Goal: Task Accomplishment & Management: Manage account settings

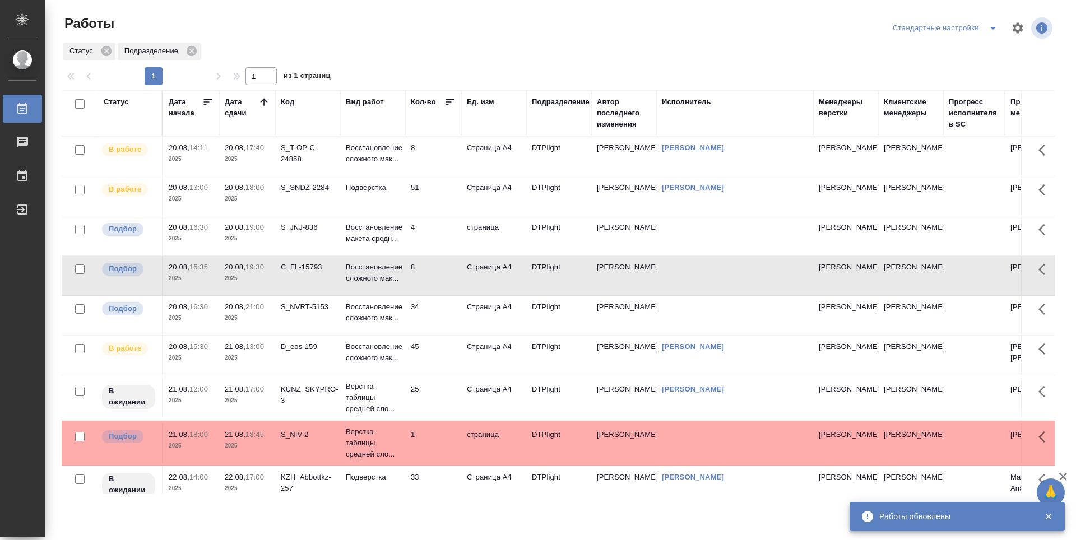
click at [294, 165] on div "S_NVRT-5153" at bounding box center [308, 153] width 54 height 22
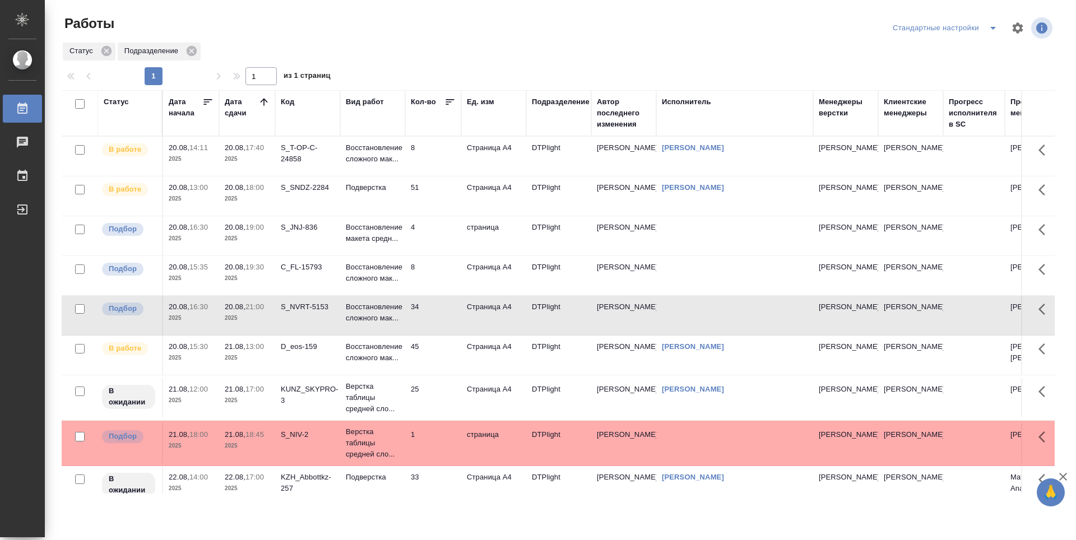
click at [304, 162] on div "S_T-OP-C-24858" at bounding box center [308, 153] width 54 height 22
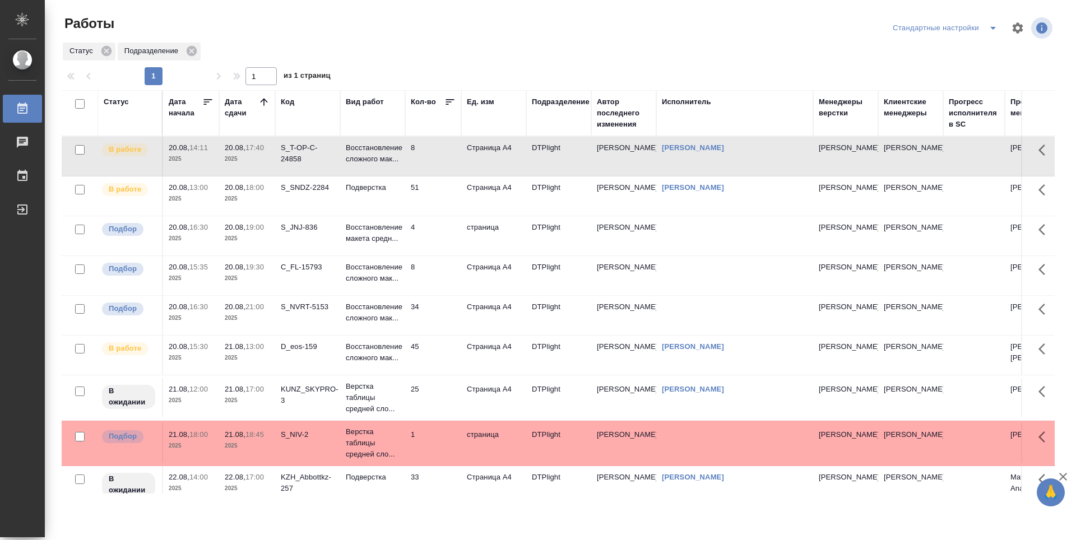
click at [308, 176] on td "D_eos-159" at bounding box center [307, 156] width 65 height 39
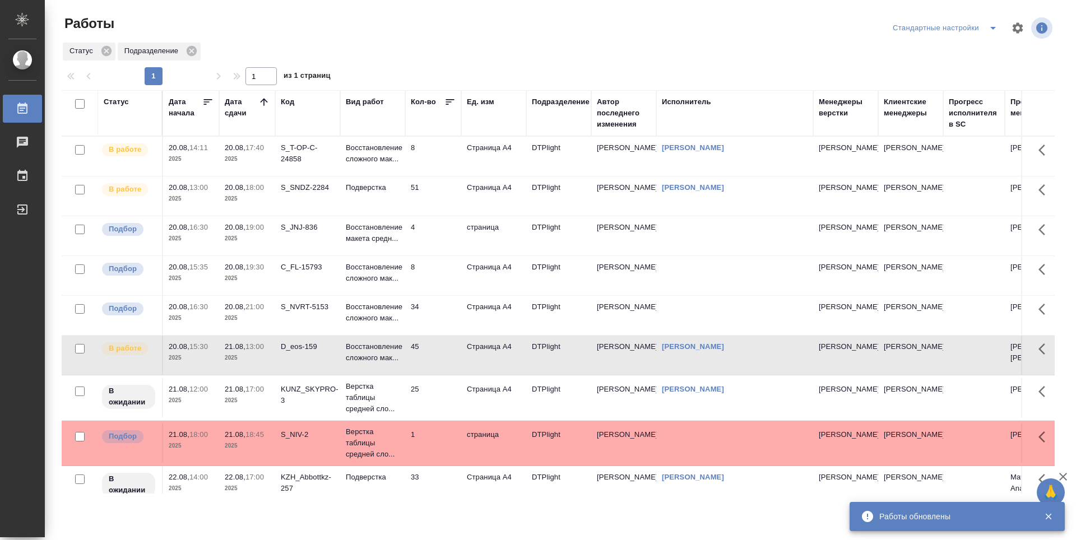
click at [438, 176] on td "45" at bounding box center [433, 156] width 56 height 39
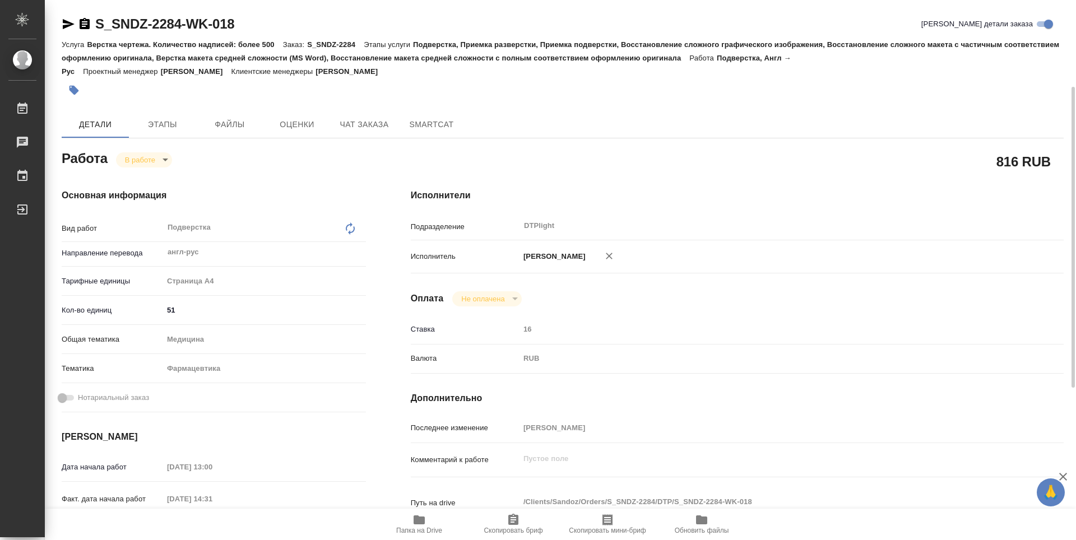
scroll to position [112, 0]
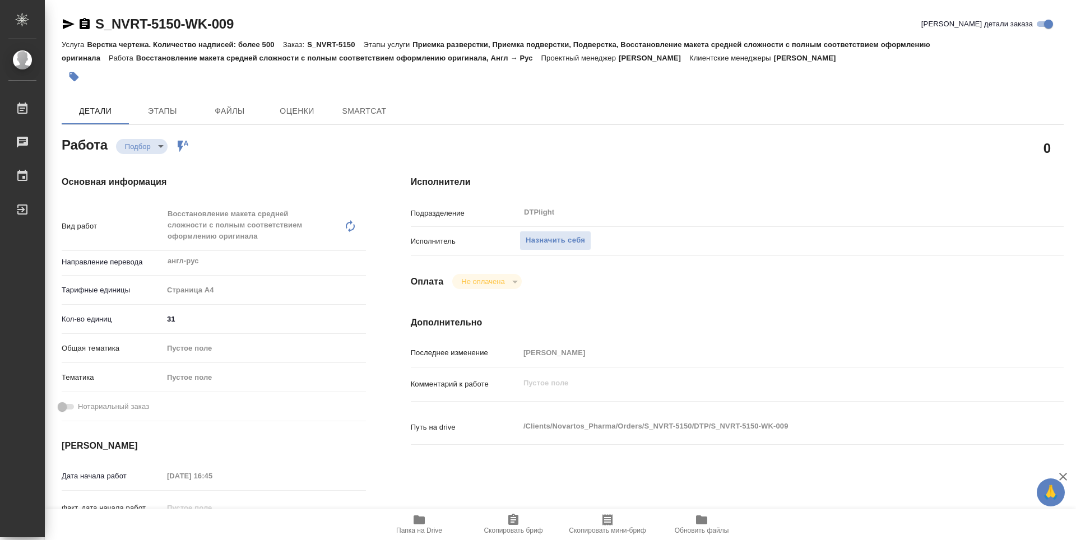
type textarea "x"
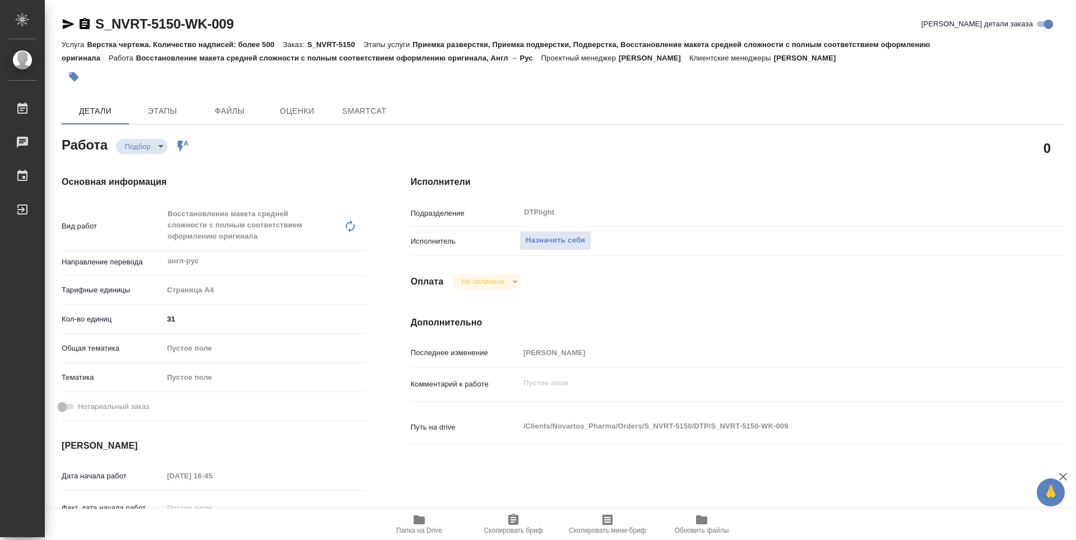
type textarea "x"
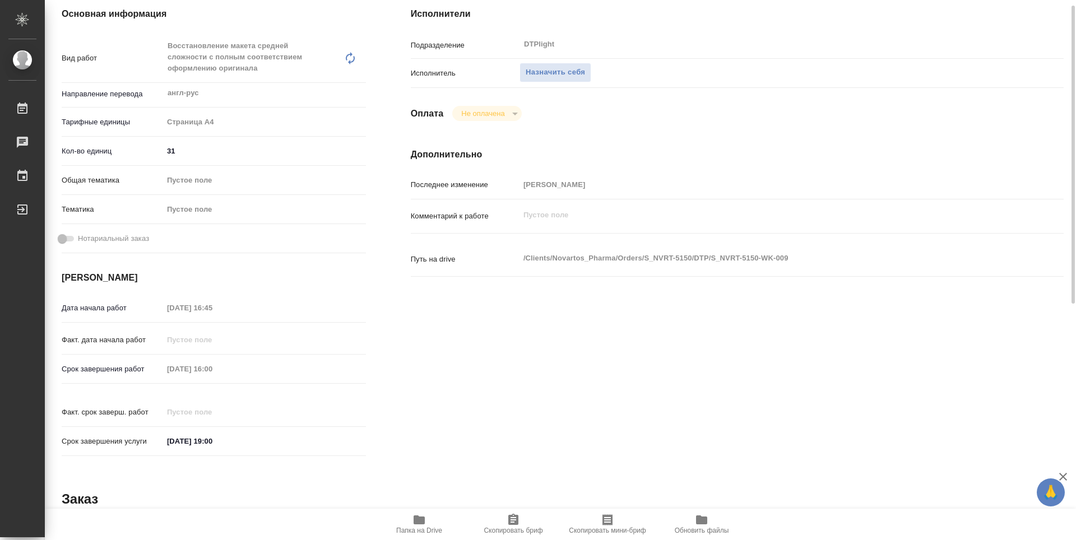
scroll to position [280, 0]
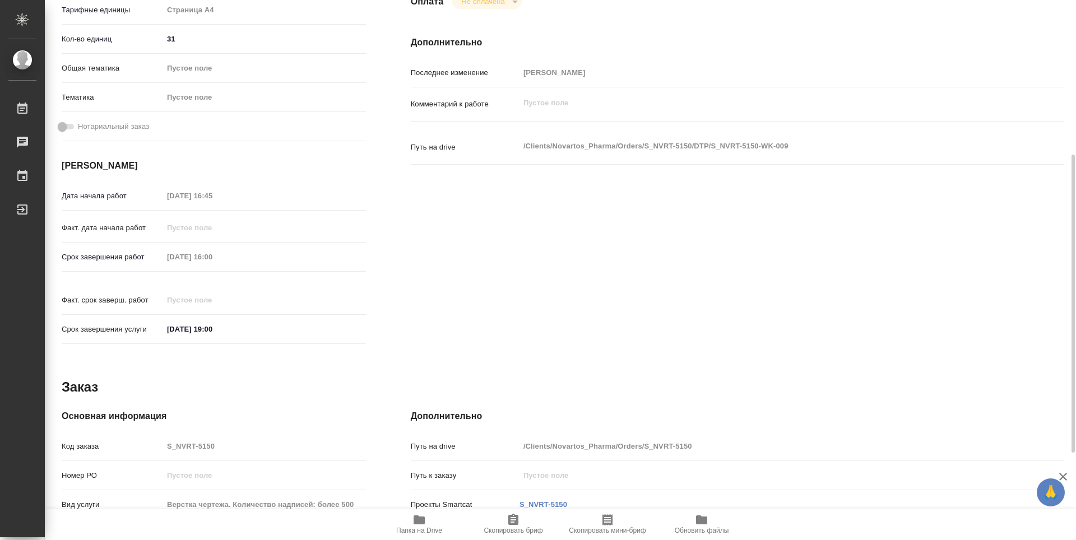
type textarea "x"
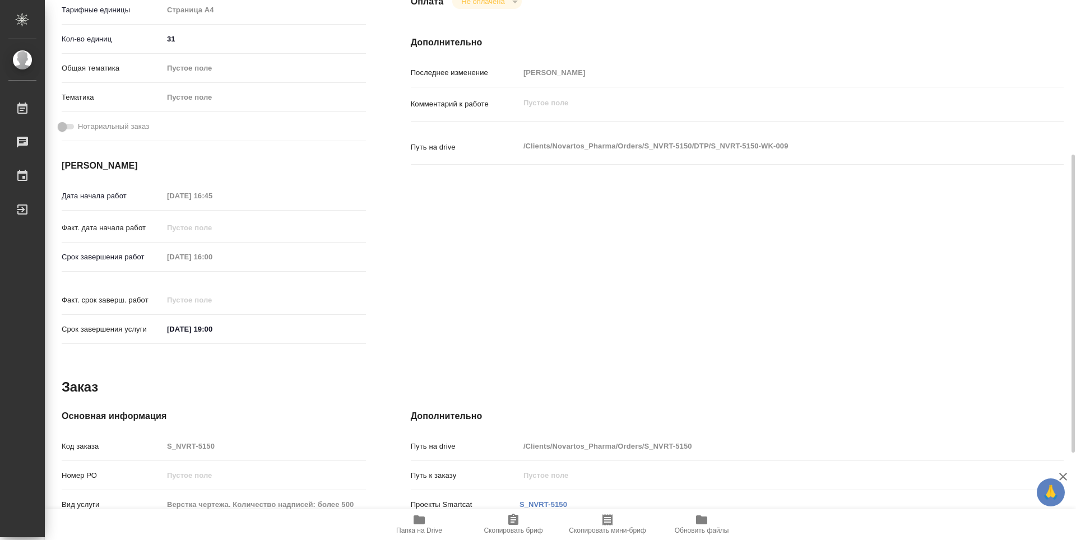
click at [424, 517] on icon "button" at bounding box center [419, 520] width 11 height 9
type textarea "x"
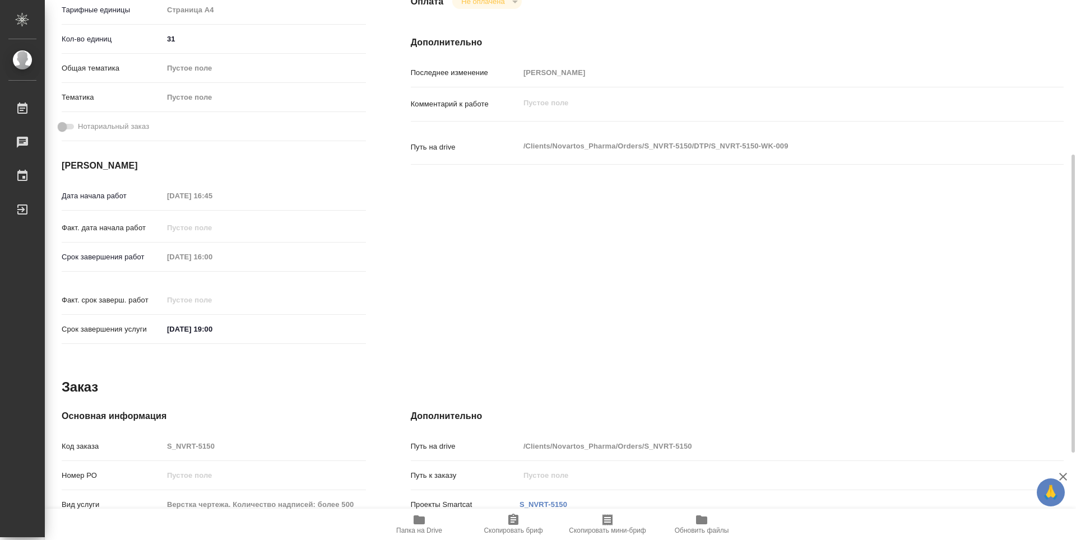
type textarea "x"
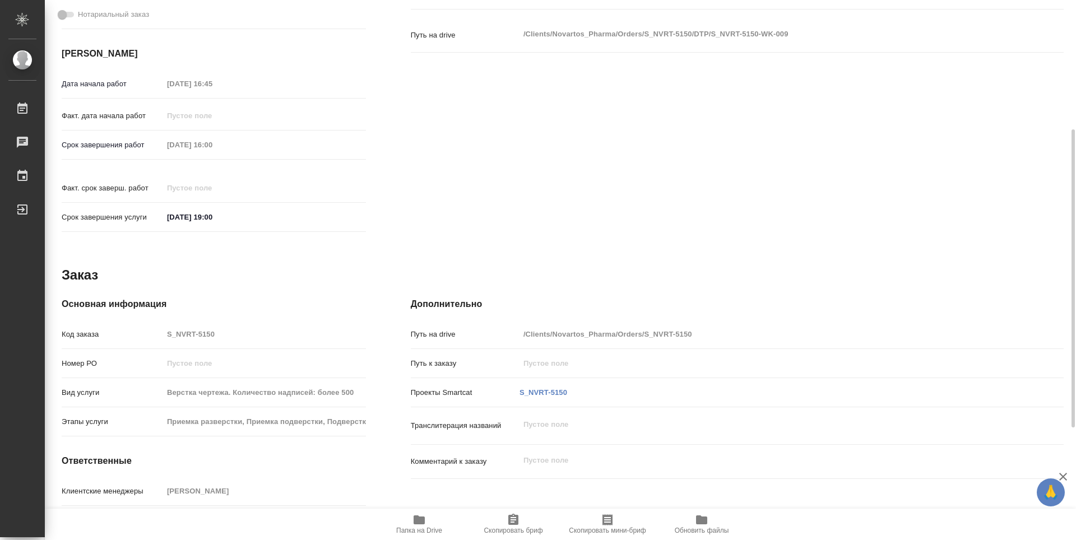
scroll to position [112, 0]
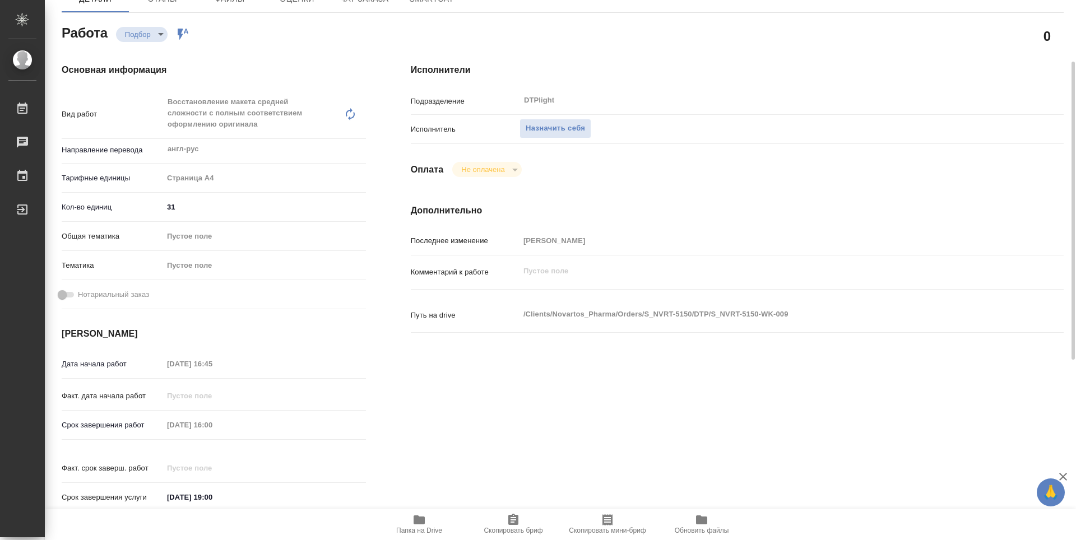
type textarea "x"
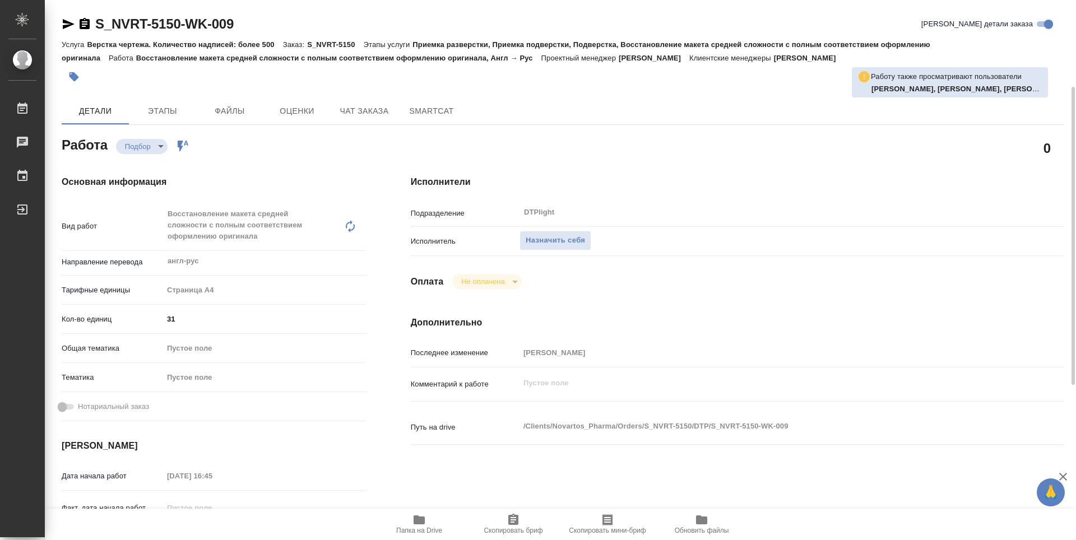
scroll to position [56, 0]
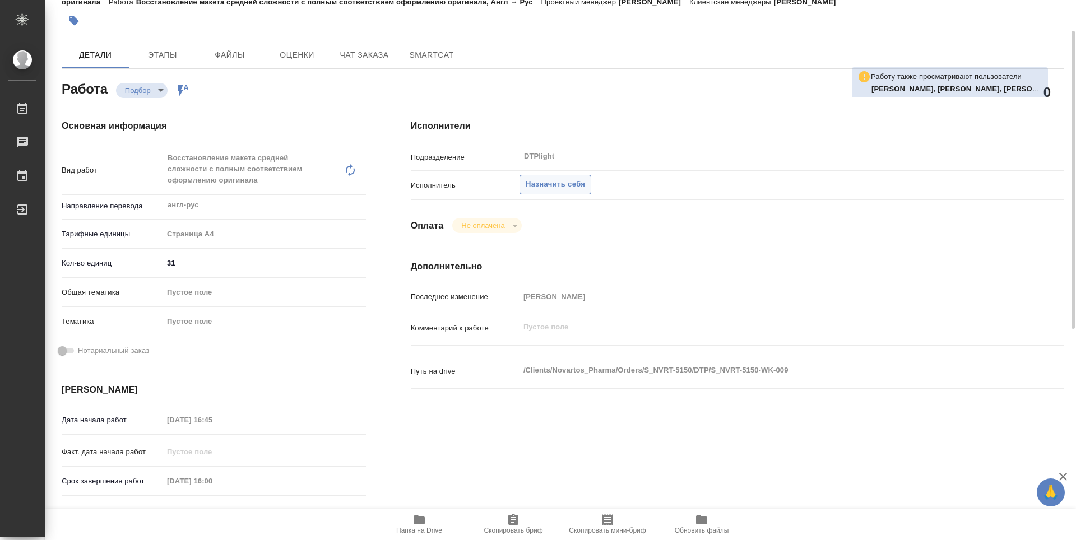
click at [546, 191] on button "Назначить себя" at bounding box center [555, 185] width 72 height 20
type textarea "x"
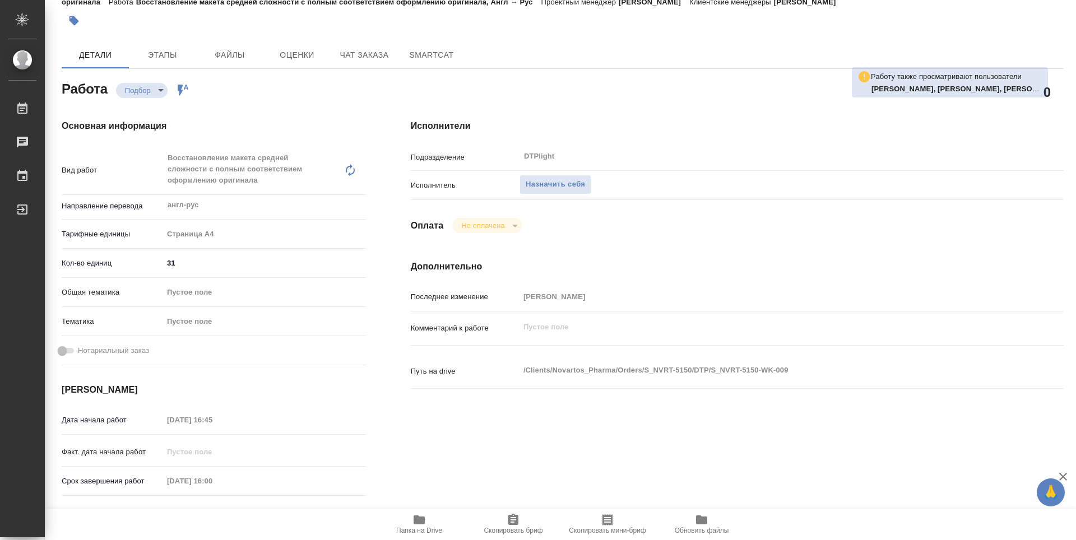
type textarea "x"
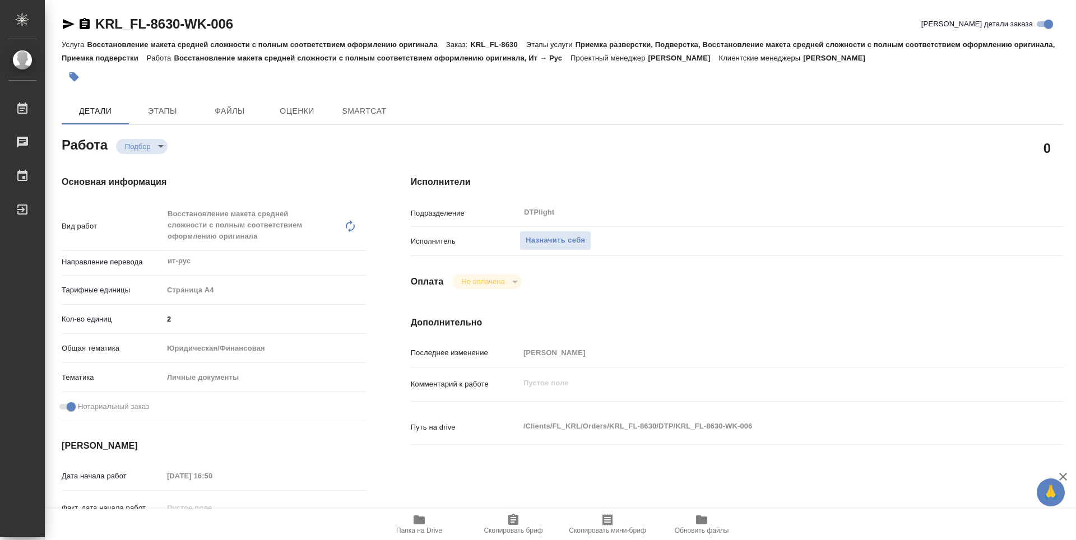
type textarea "x"
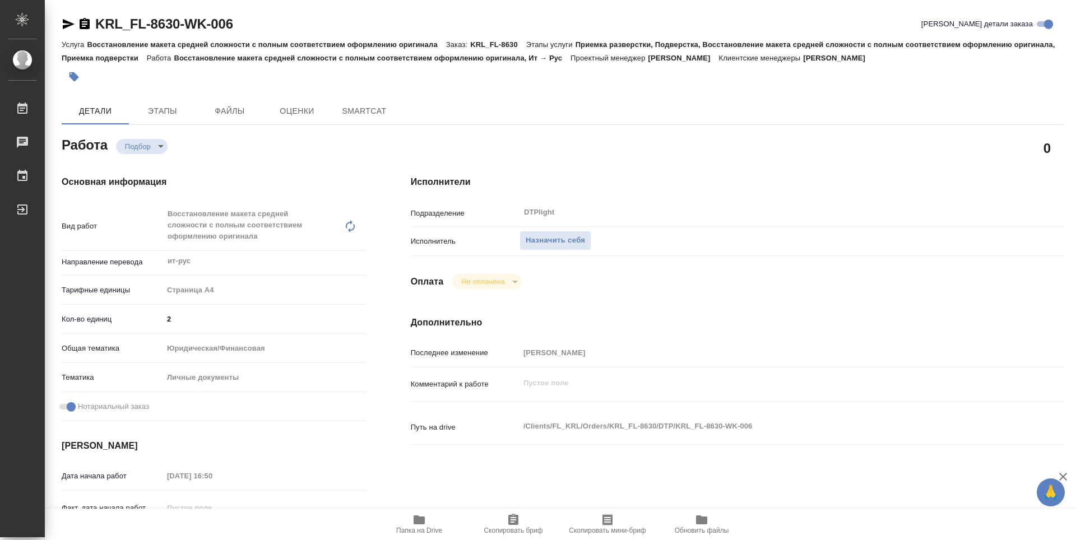
type textarea "x"
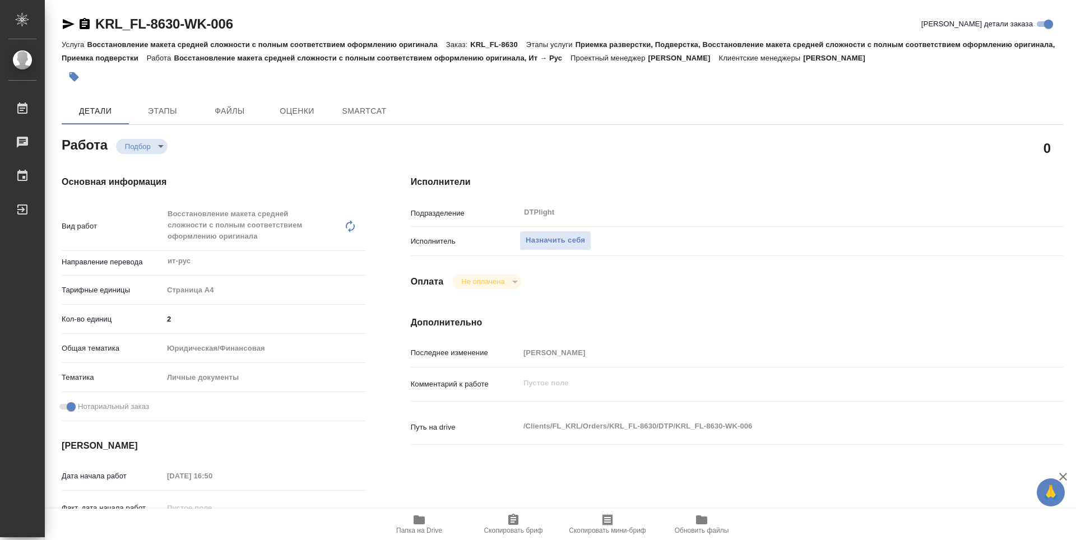
type textarea "x"
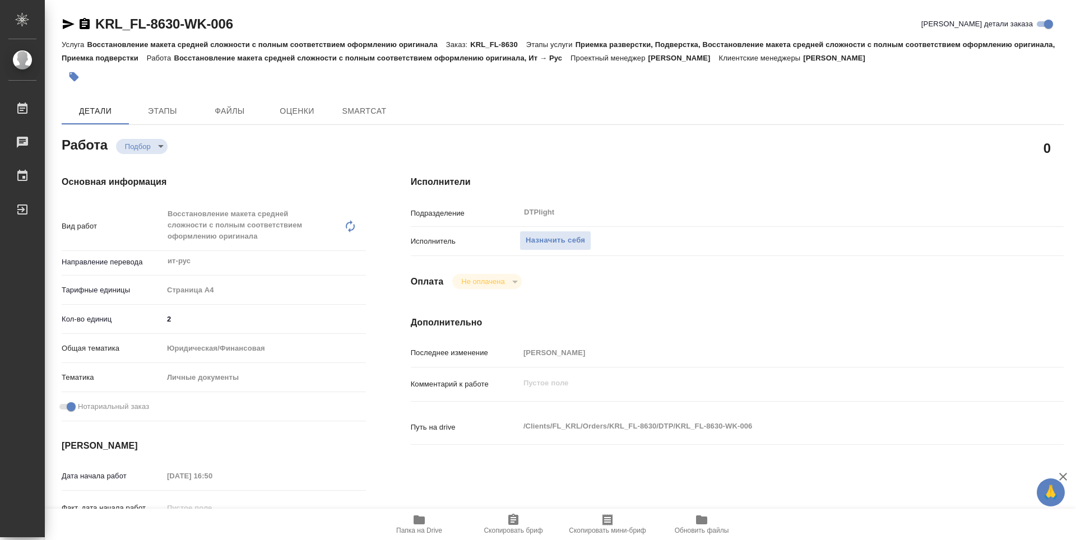
type textarea "x"
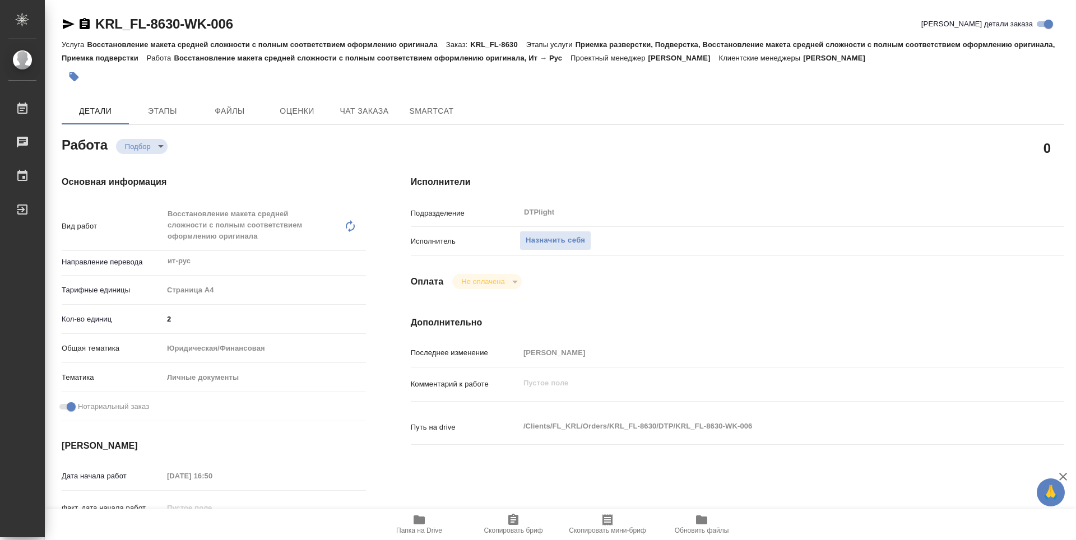
click at [435, 528] on span "Папка на Drive" at bounding box center [419, 531] width 46 height 8
type textarea "x"
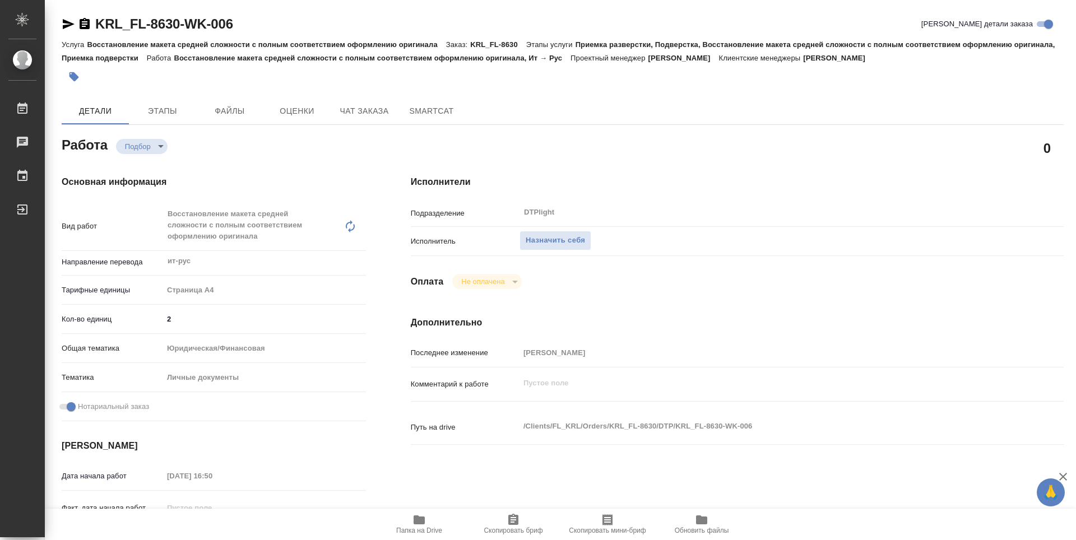
type textarea "x"
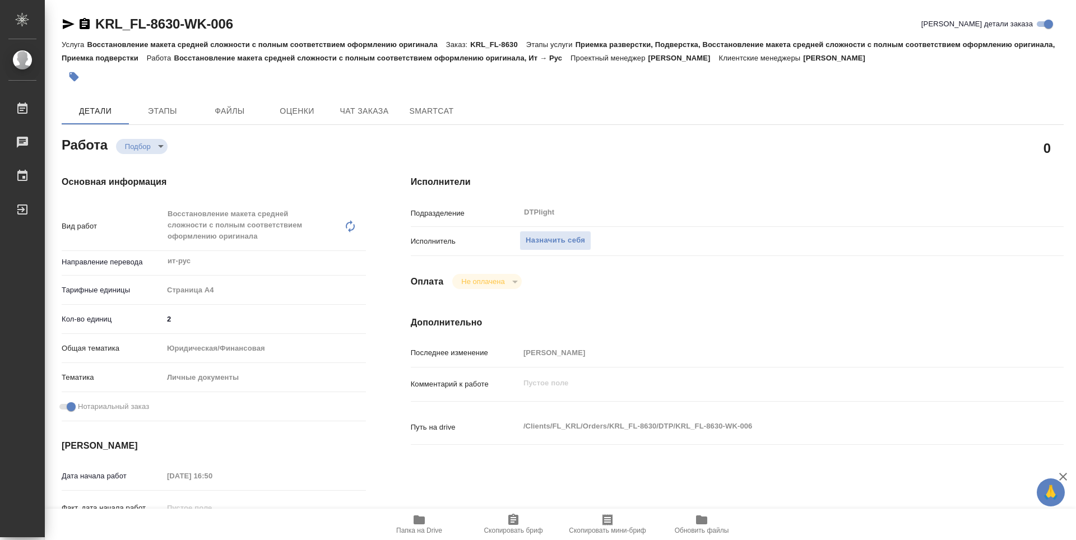
type textarea "x"
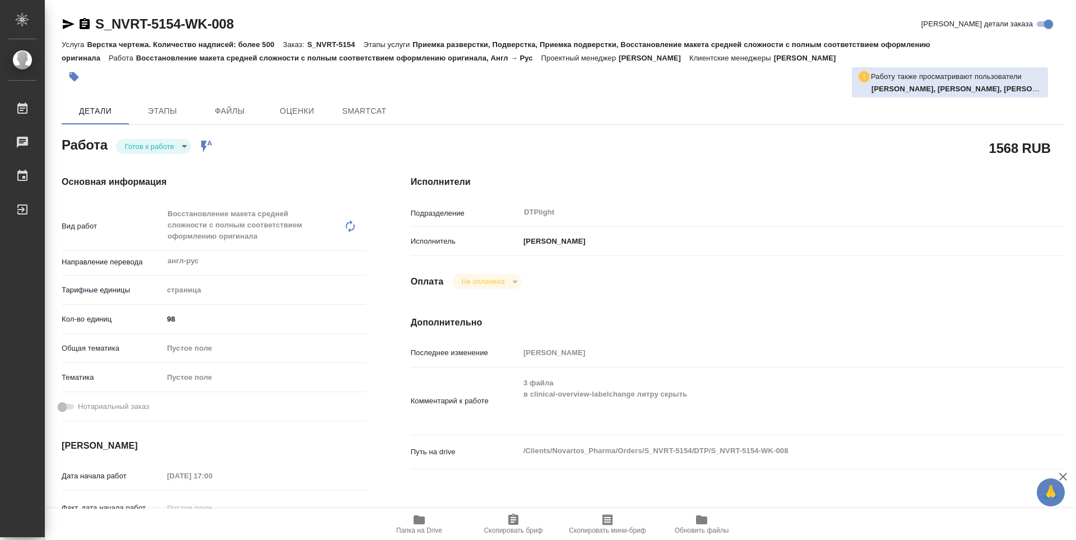
type textarea "x"
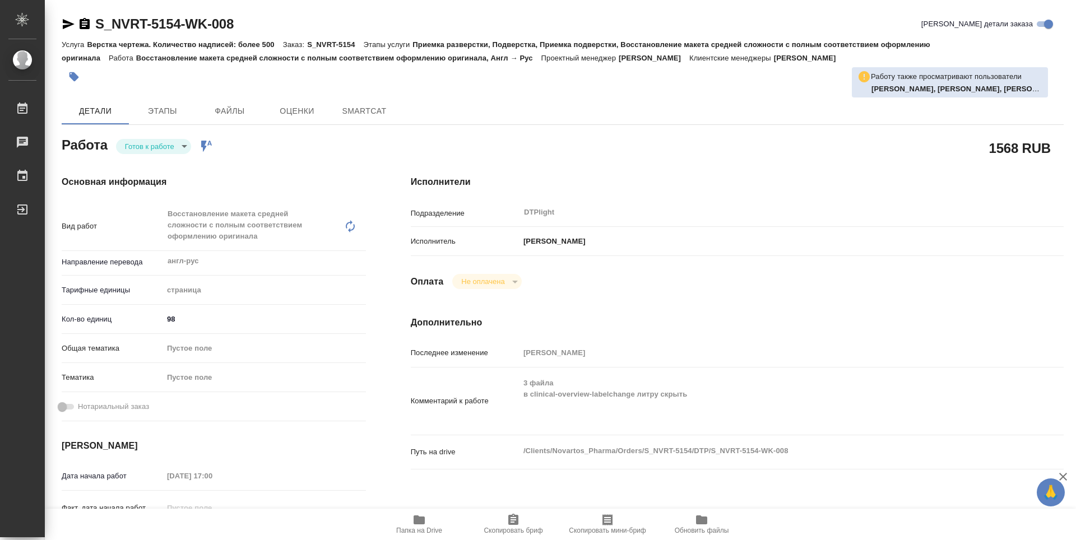
type textarea "x"
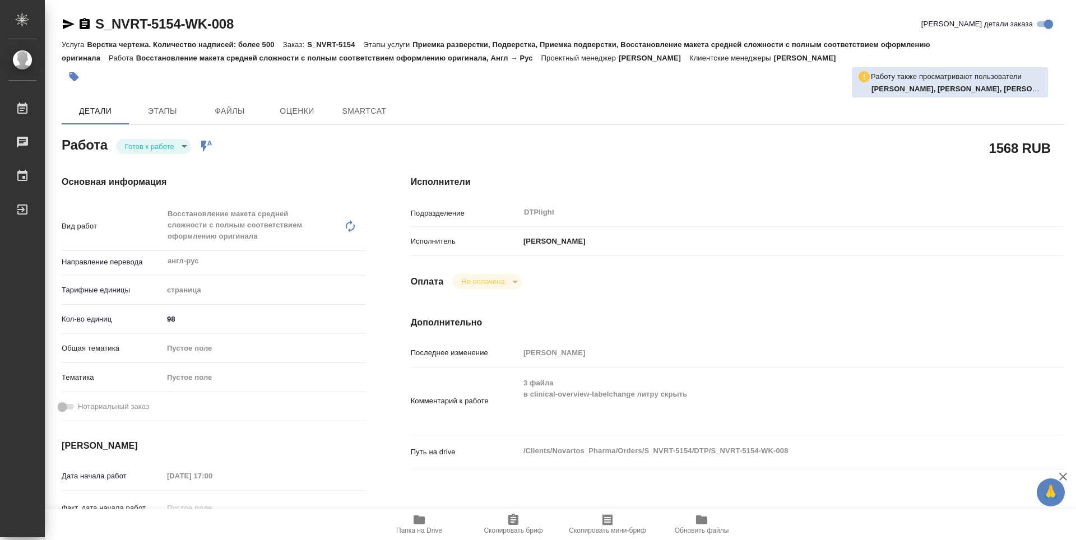
scroll to position [56, 0]
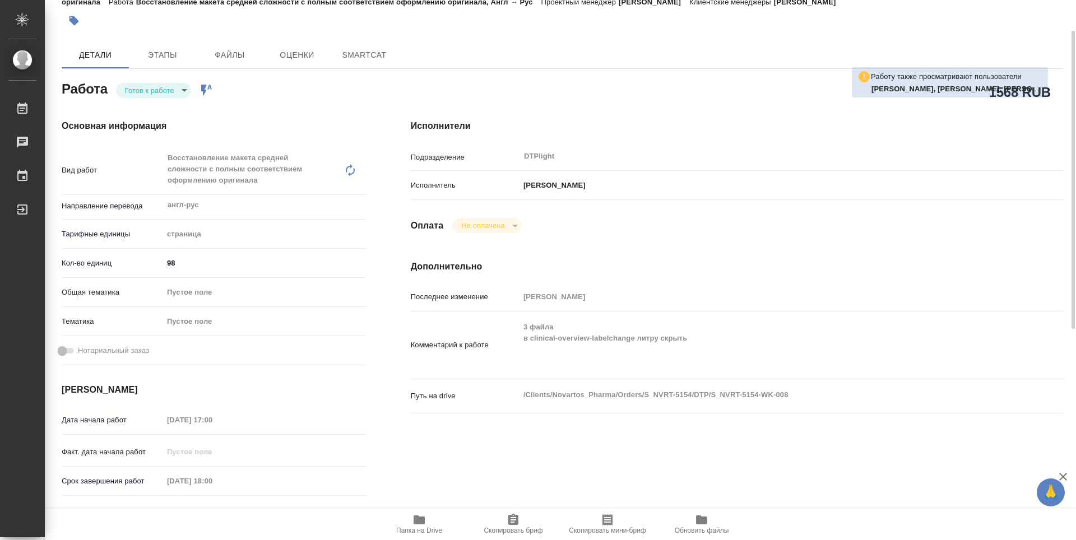
type textarea "x"
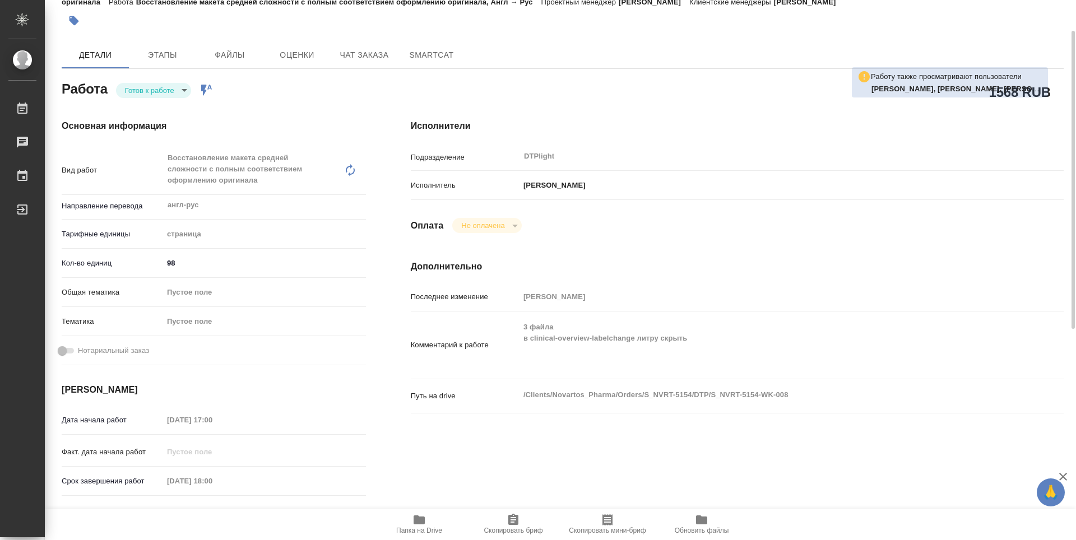
type textarea "x"
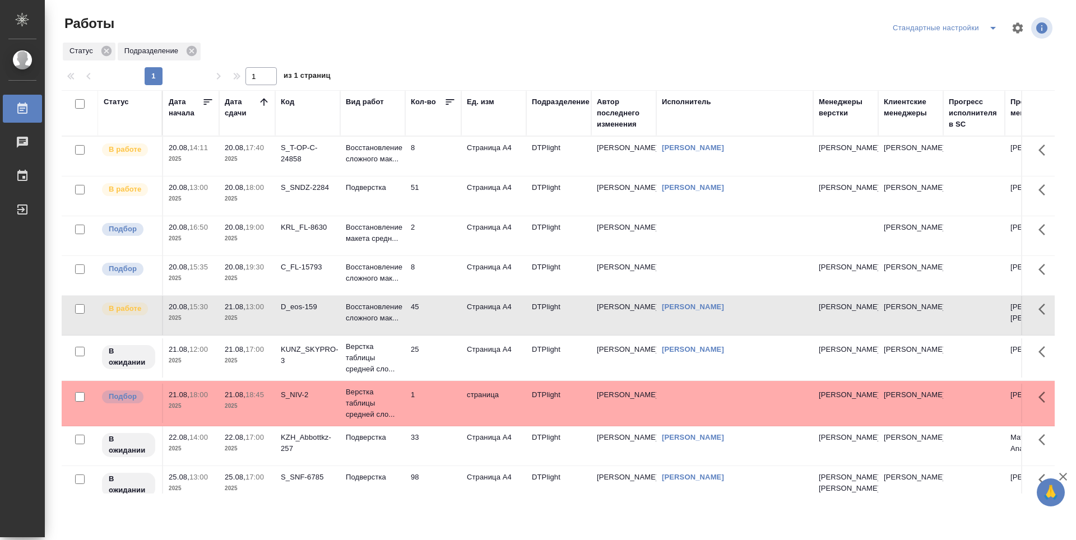
click at [439, 176] on td "8" at bounding box center [433, 156] width 56 height 39
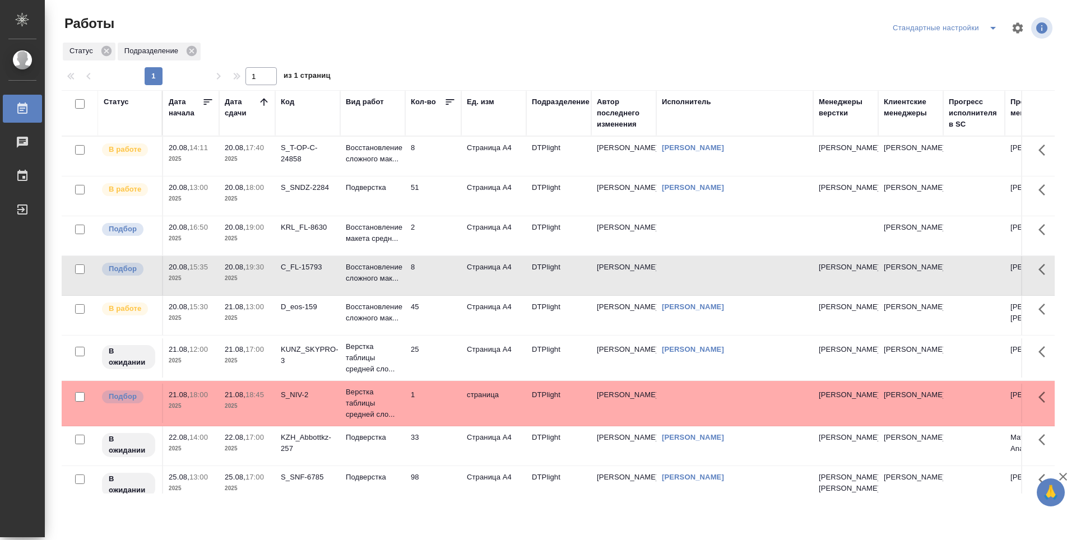
click at [438, 176] on td "51" at bounding box center [433, 156] width 56 height 39
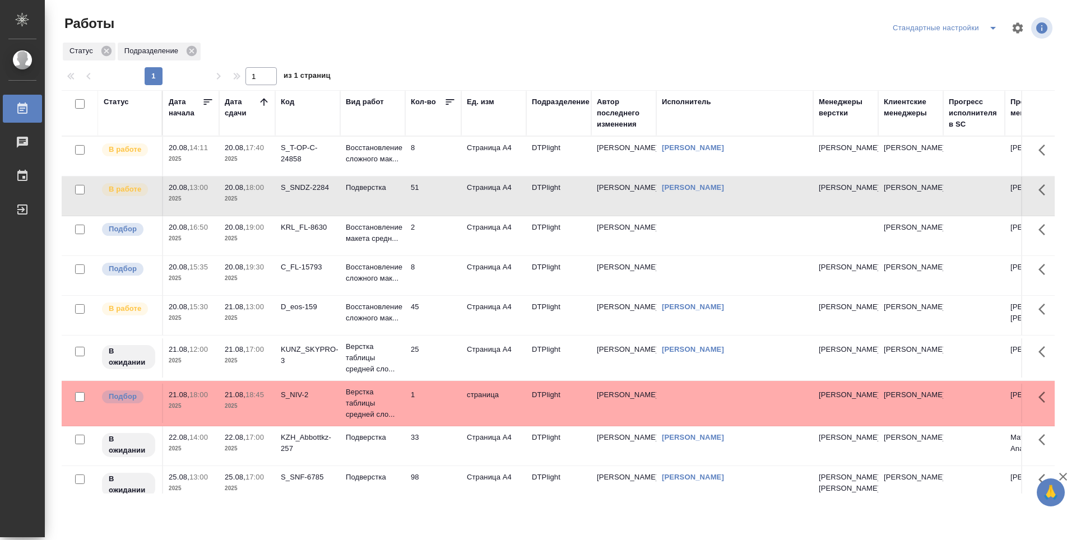
click at [430, 160] on td "8" at bounding box center [433, 156] width 56 height 39
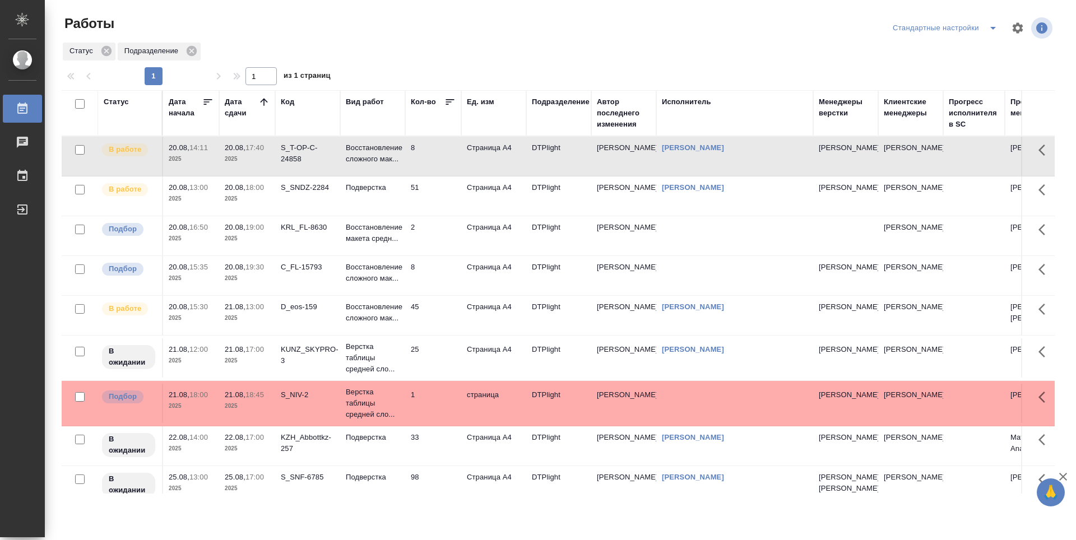
click at [437, 176] on td "51" at bounding box center [433, 156] width 56 height 39
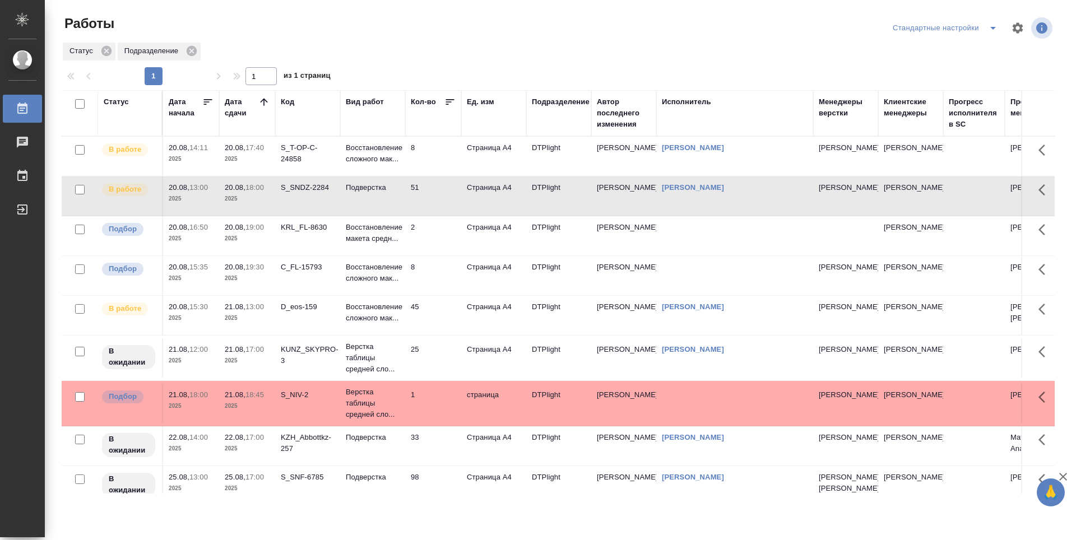
click at [444, 155] on td "8" at bounding box center [433, 156] width 56 height 39
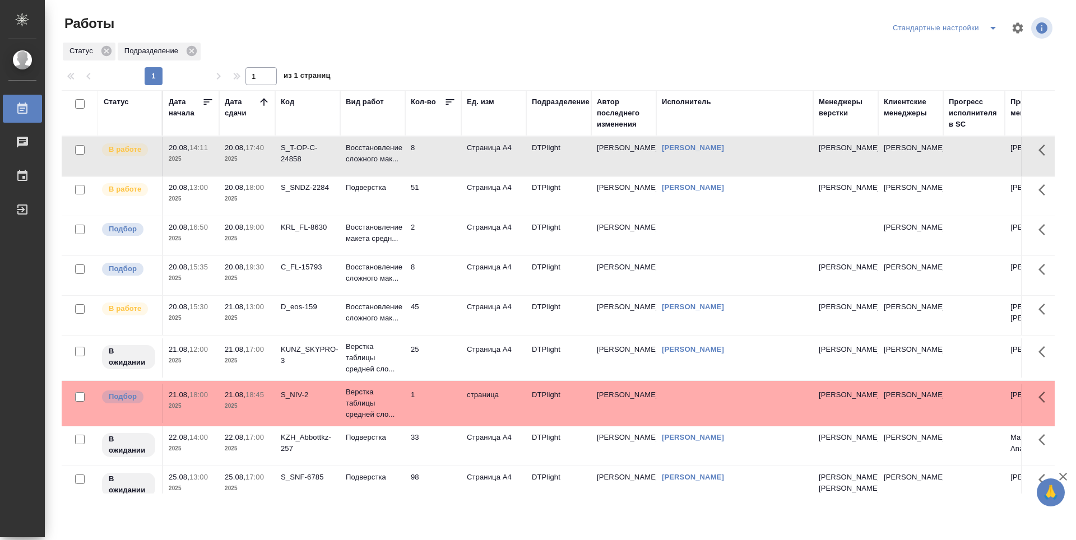
click at [444, 155] on td "8" at bounding box center [433, 156] width 56 height 39
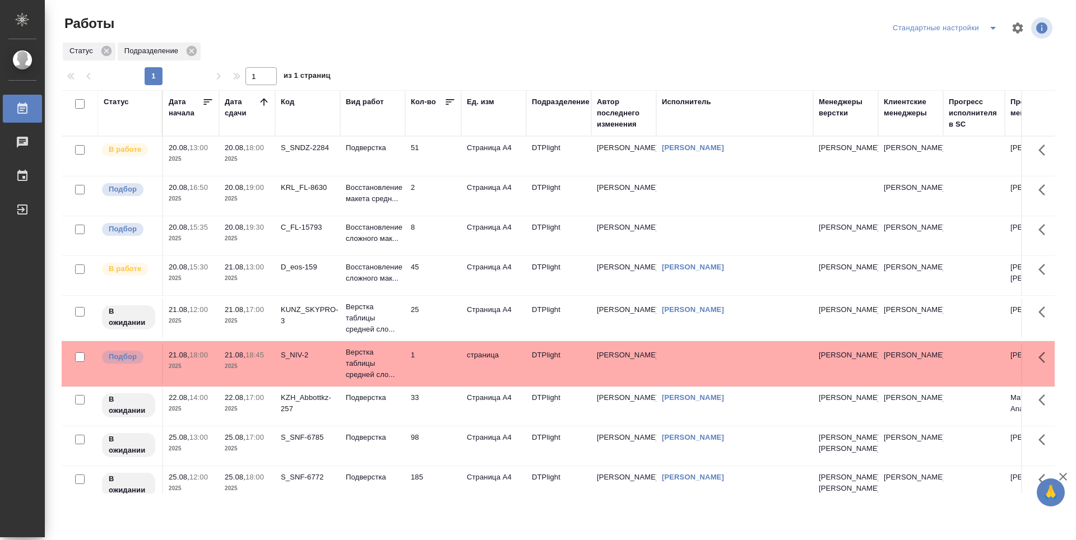
click at [430, 150] on td "51" at bounding box center [433, 156] width 56 height 39
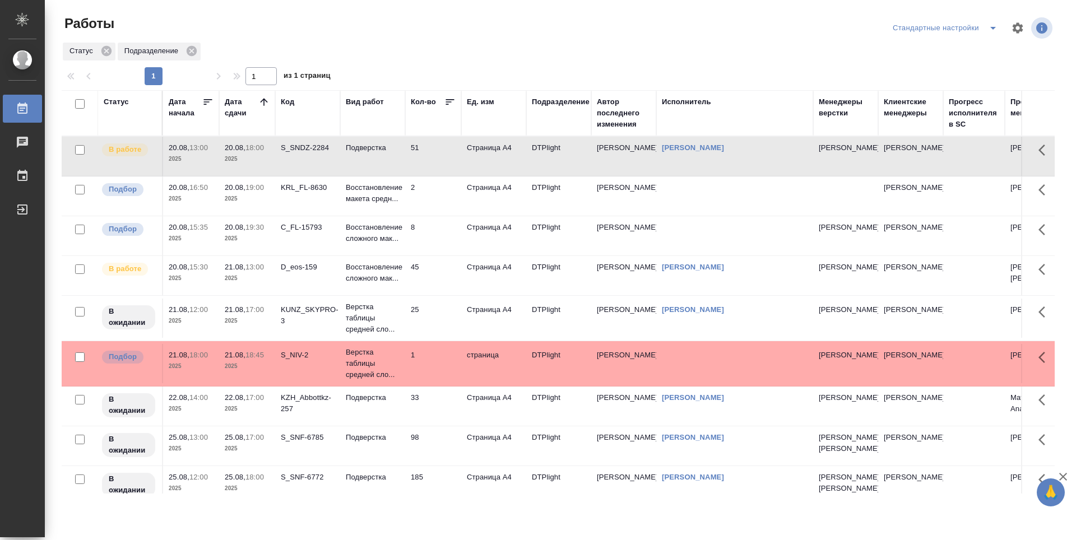
click at [429, 176] on td "2" at bounding box center [433, 156] width 56 height 39
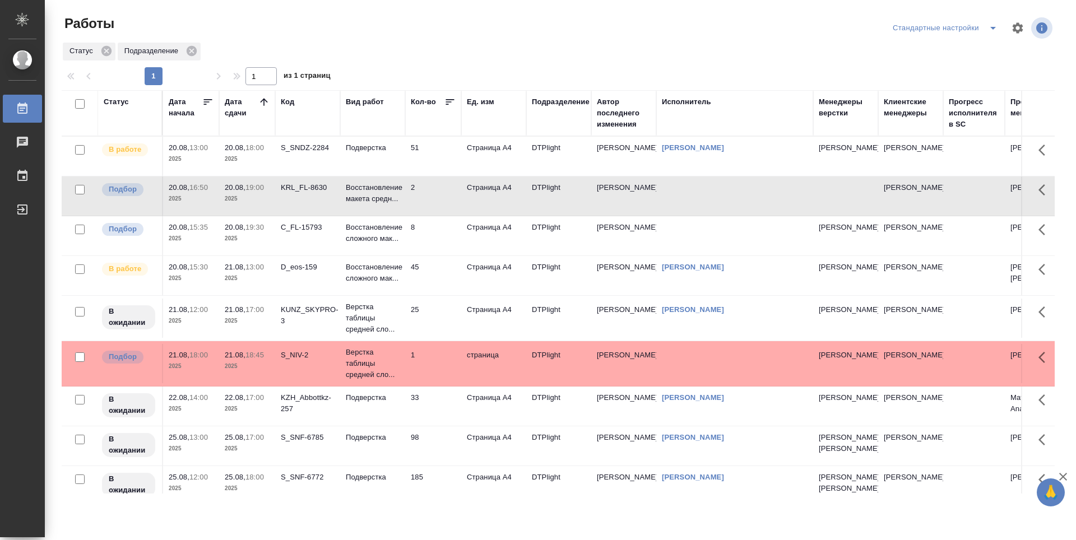
click at [430, 176] on td "8" at bounding box center [433, 156] width 56 height 39
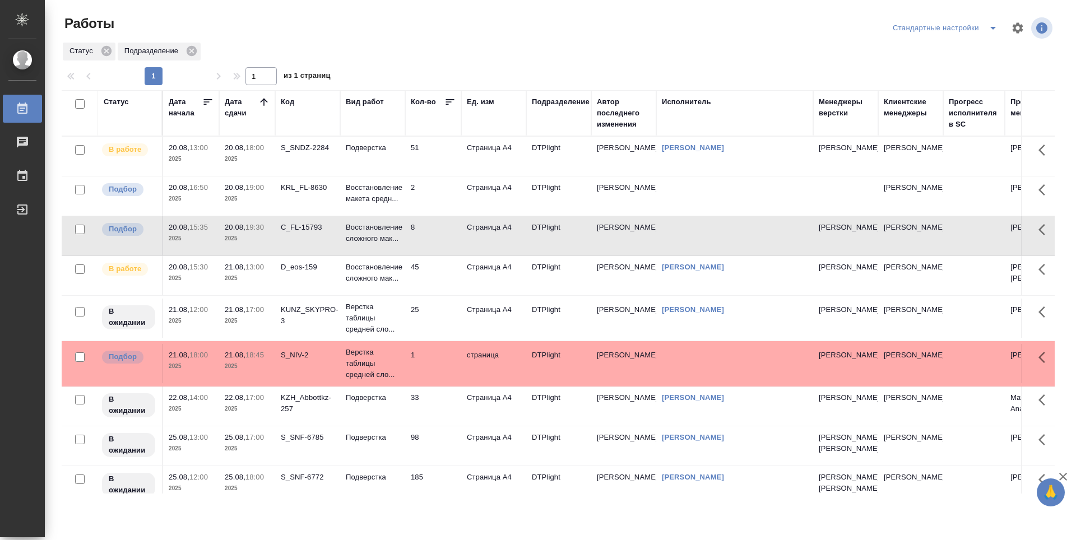
click at [431, 176] on td "45" at bounding box center [433, 156] width 56 height 39
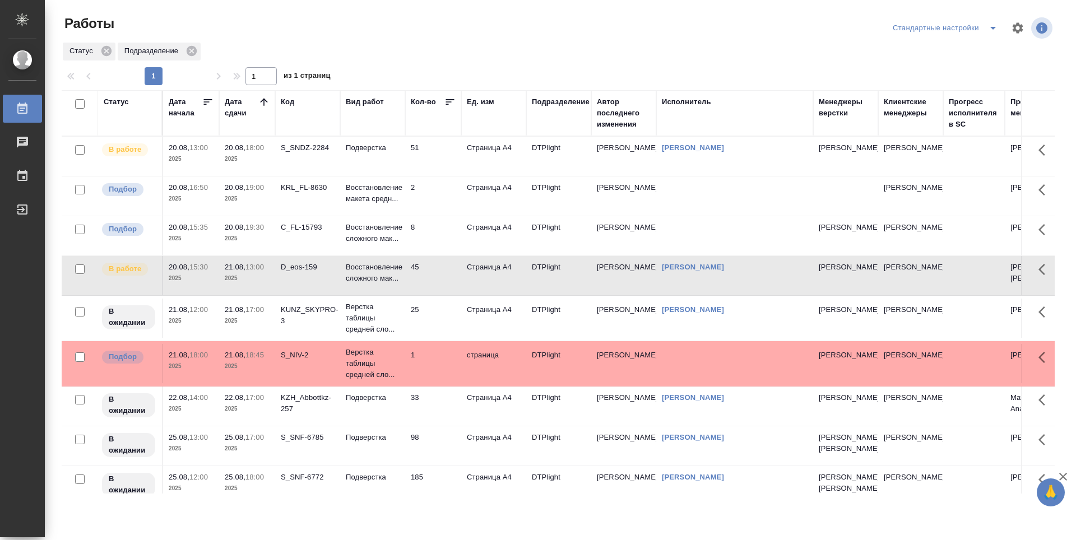
click at [435, 176] on td "8" at bounding box center [433, 156] width 56 height 39
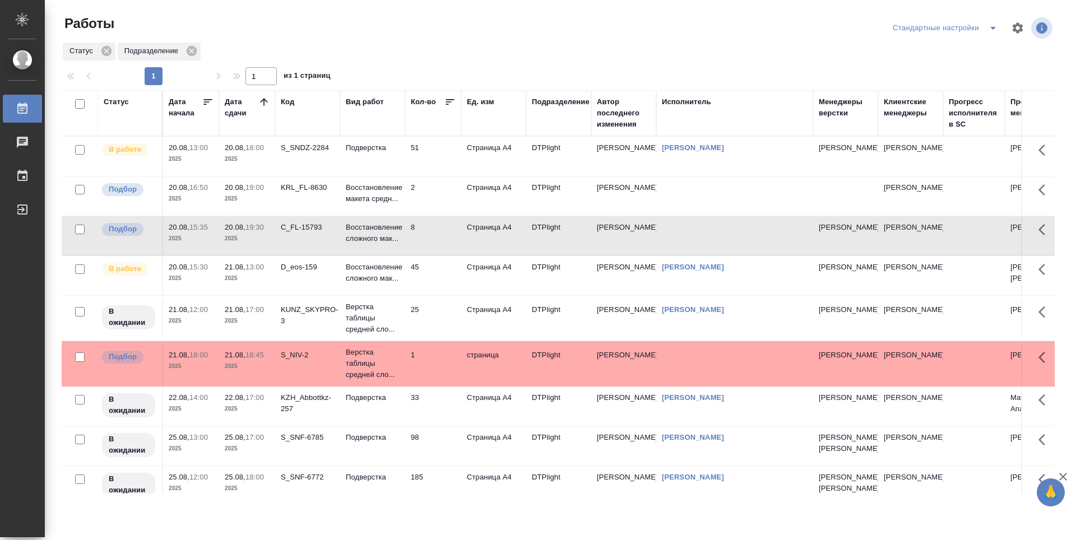
click at [438, 176] on td "2" at bounding box center [433, 156] width 56 height 39
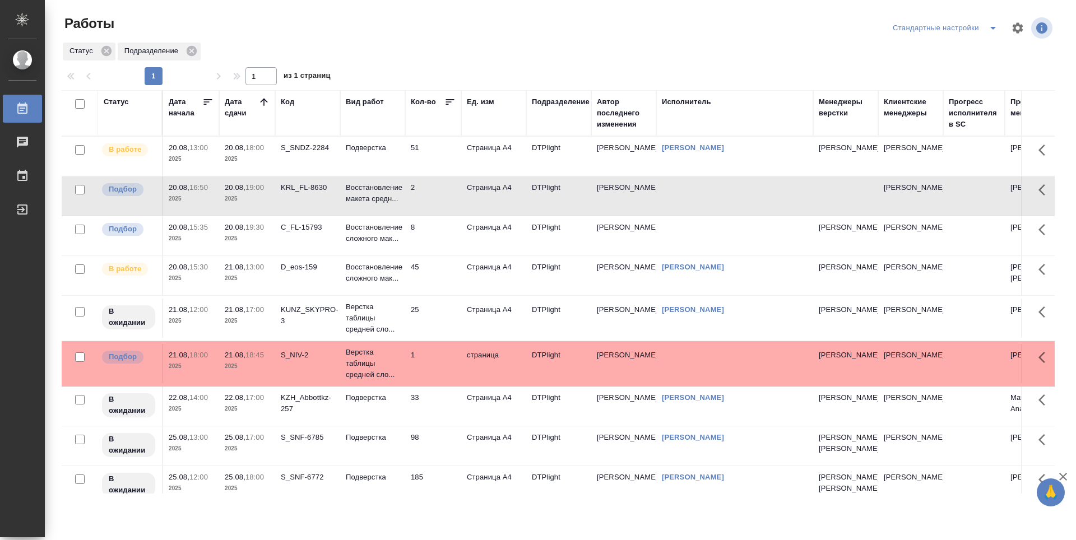
click at [428, 151] on td "51" at bounding box center [433, 156] width 56 height 39
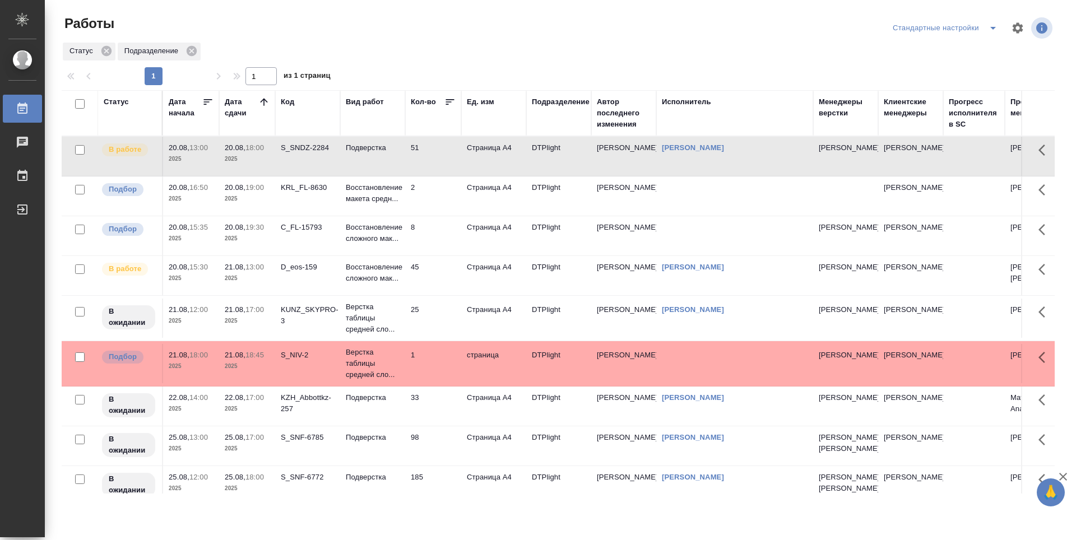
click at [428, 151] on td "51" at bounding box center [433, 156] width 56 height 39
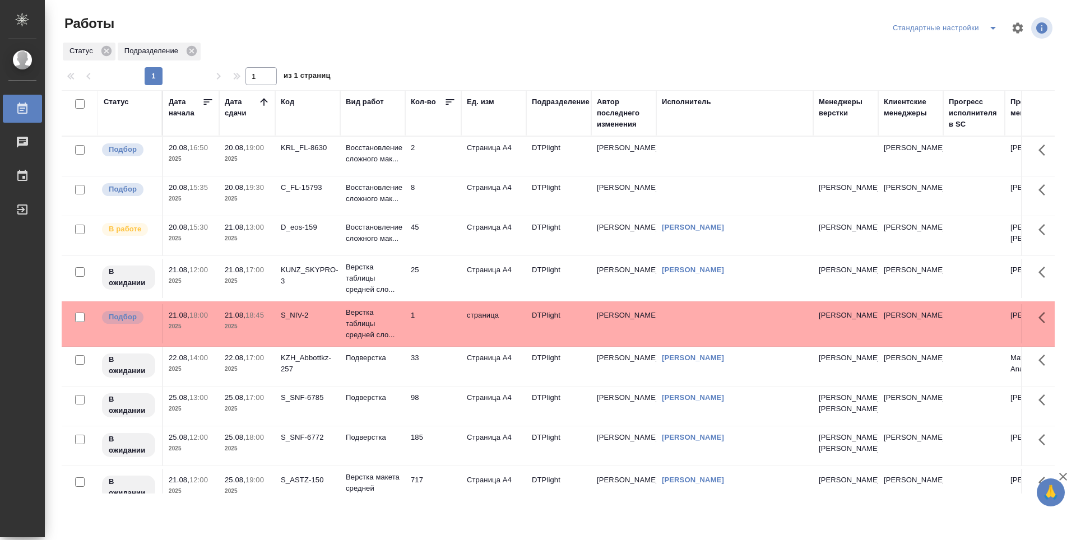
click at [446, 176] on td "45" at bounding box center [433, 156] width 56 height 39
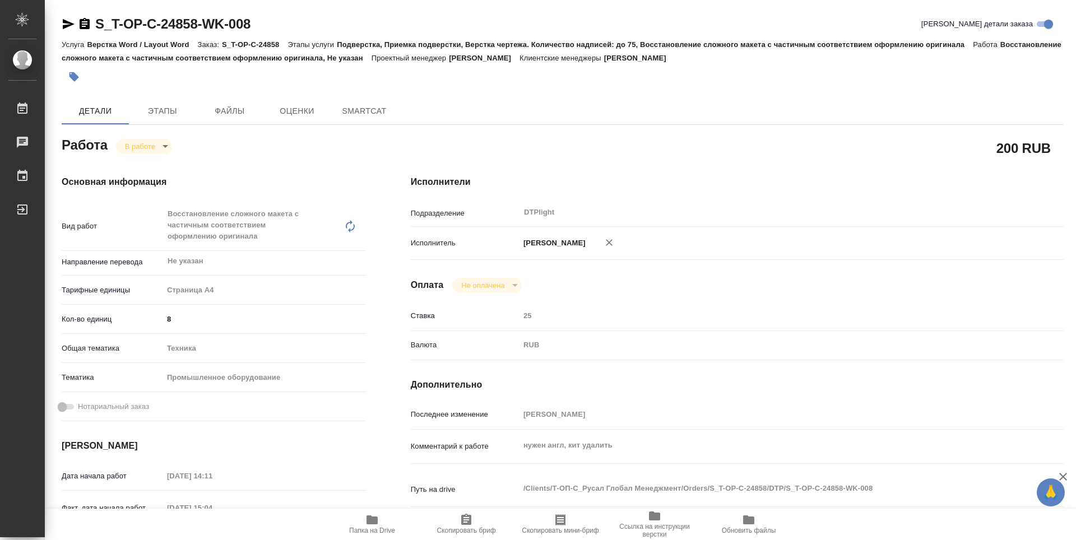
type textarea "x"
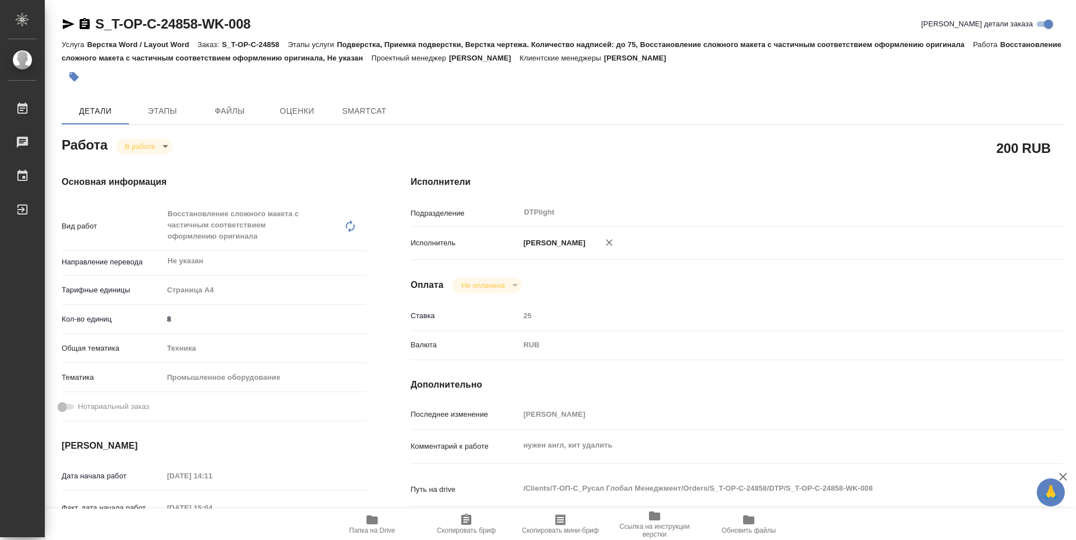
type textarea "x"
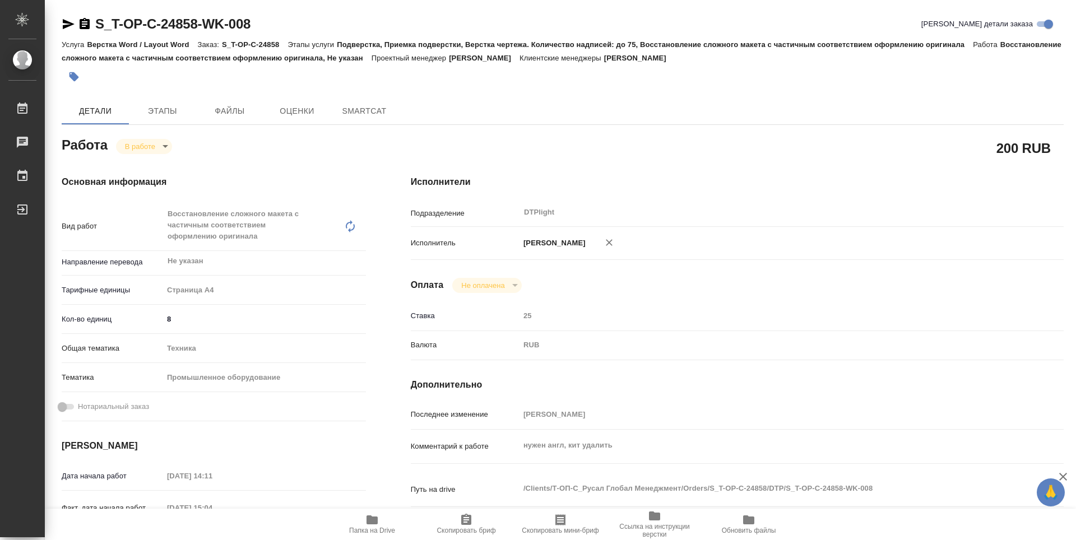
type textarea "x"
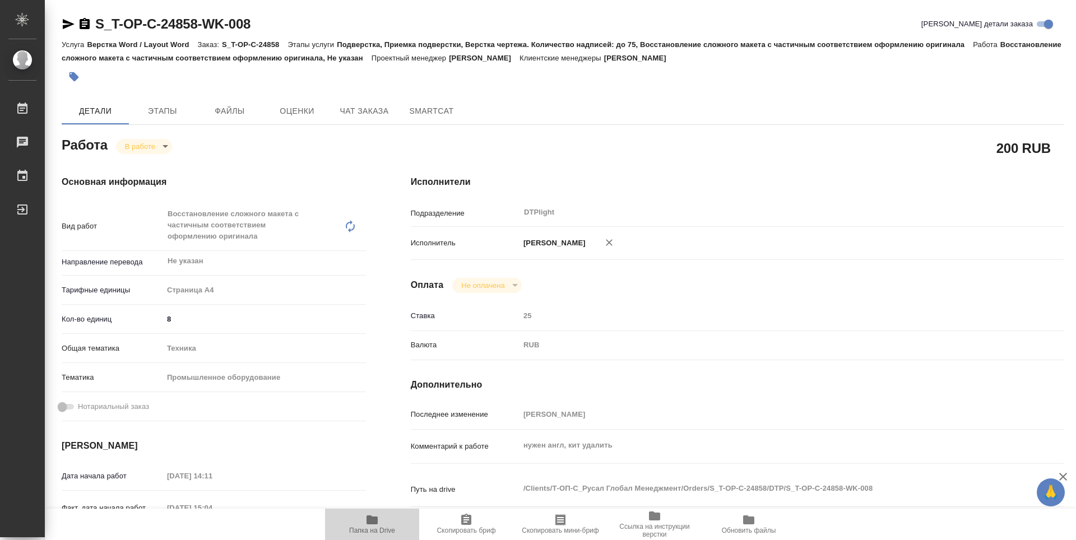
click at [380, 523] on span "Папка на Drive" at bounding box center [372, 523] width 81 height 21
type textarea "x"
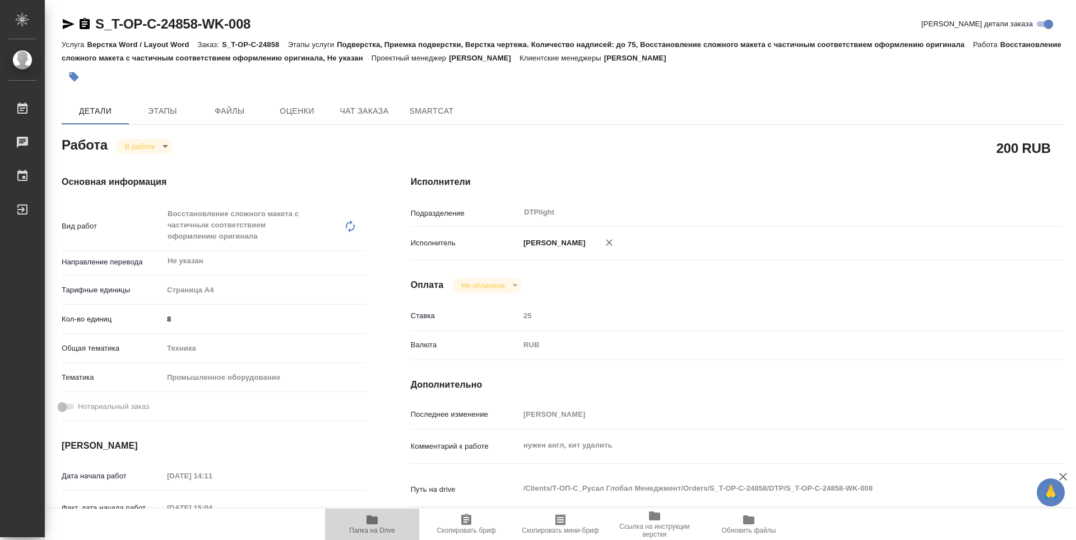
type textarea "x"
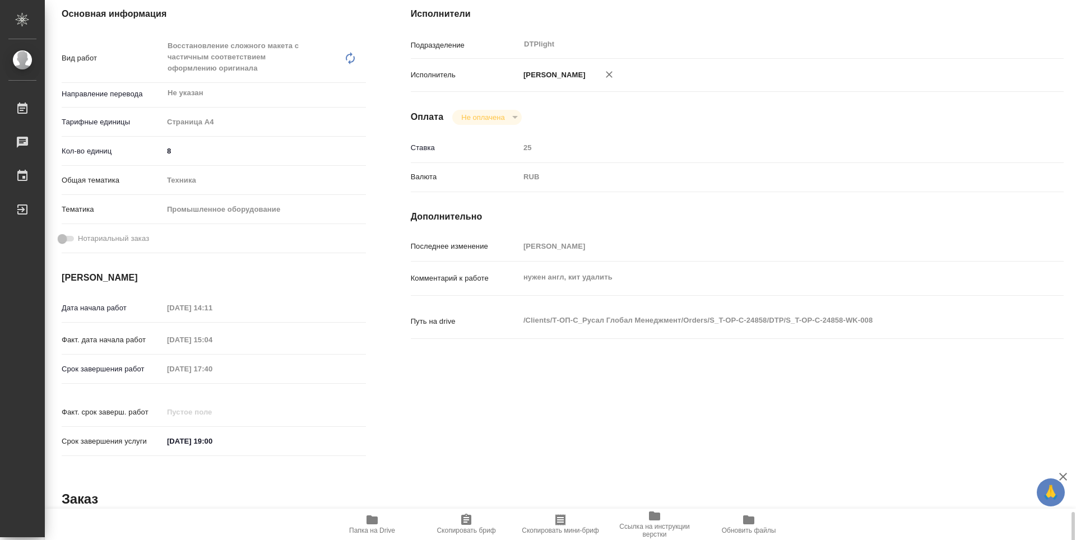
type textarea "x"
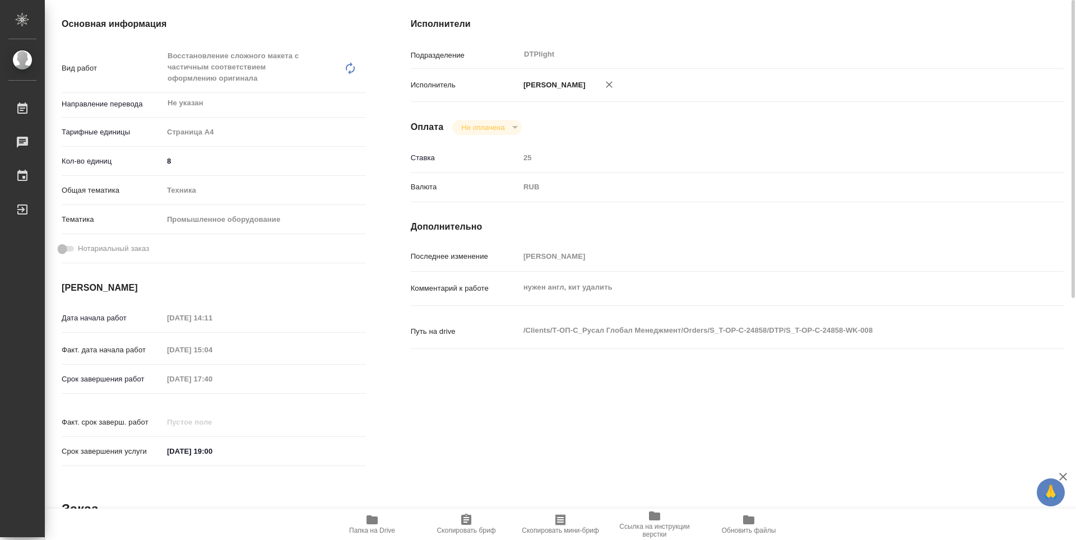
scroll to position [0, 0]
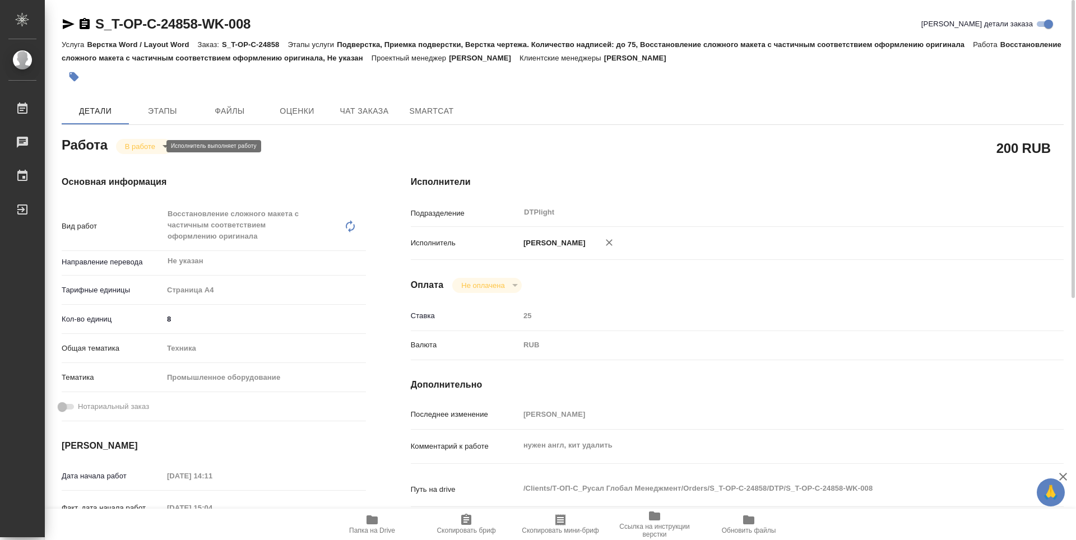
click at [152, 148] on body "🙏 .cls-1 fill:#fff; AWATERA Guselnikov Roman Работы 0 Чаты График Выйти S_T-OP-…" at bounding box center [538, 270] width 1076 height 540
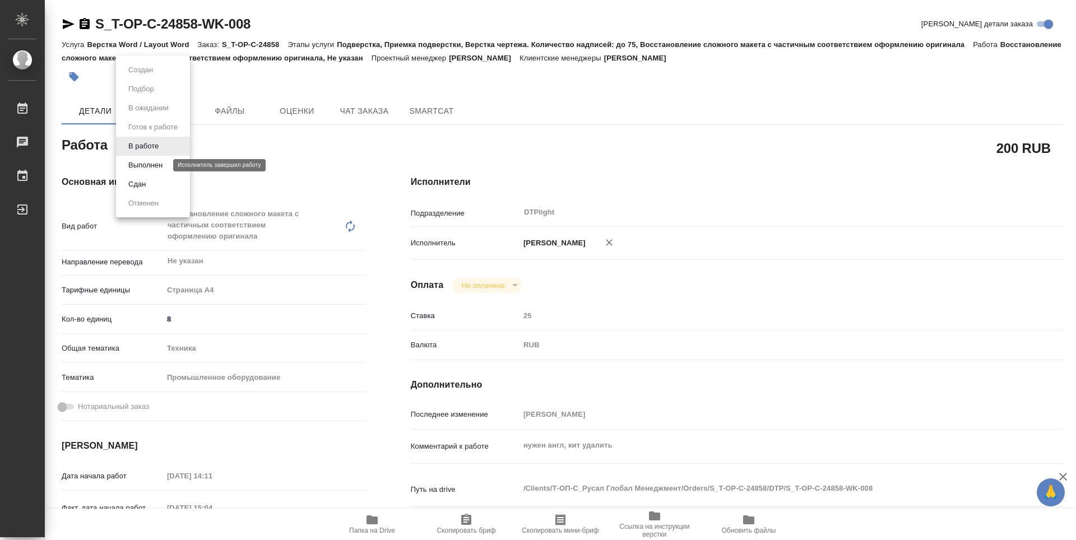
click at [143, 166] on button "Выполнен" at bounding box center [145, 165] width 41 height 12
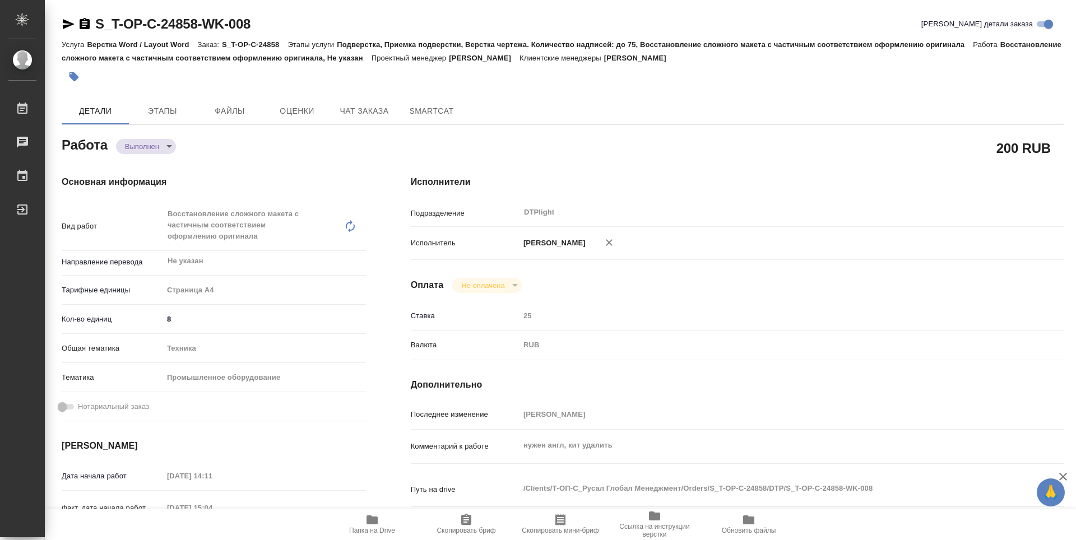
type textarea "x"
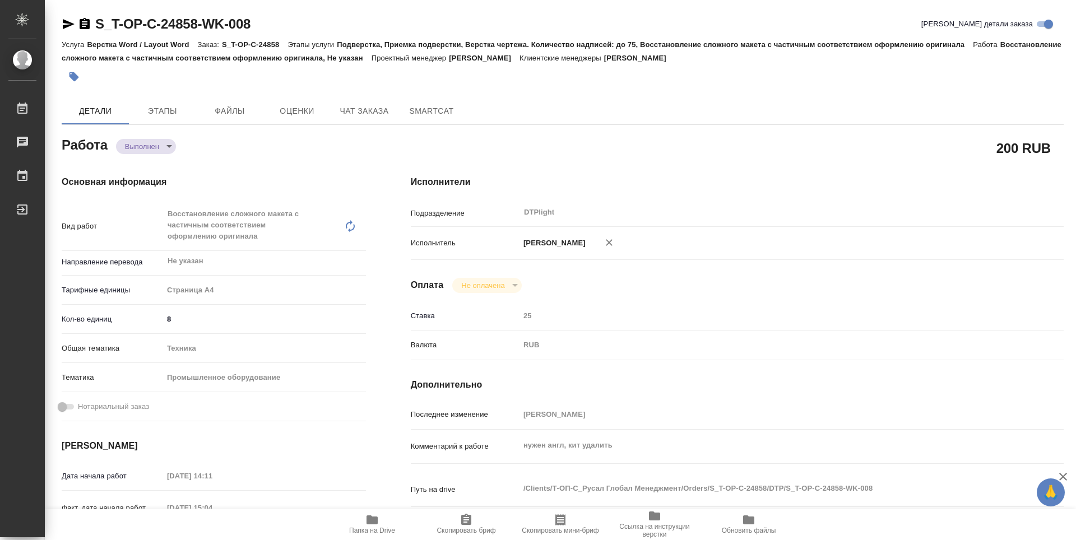
type textarea "x"
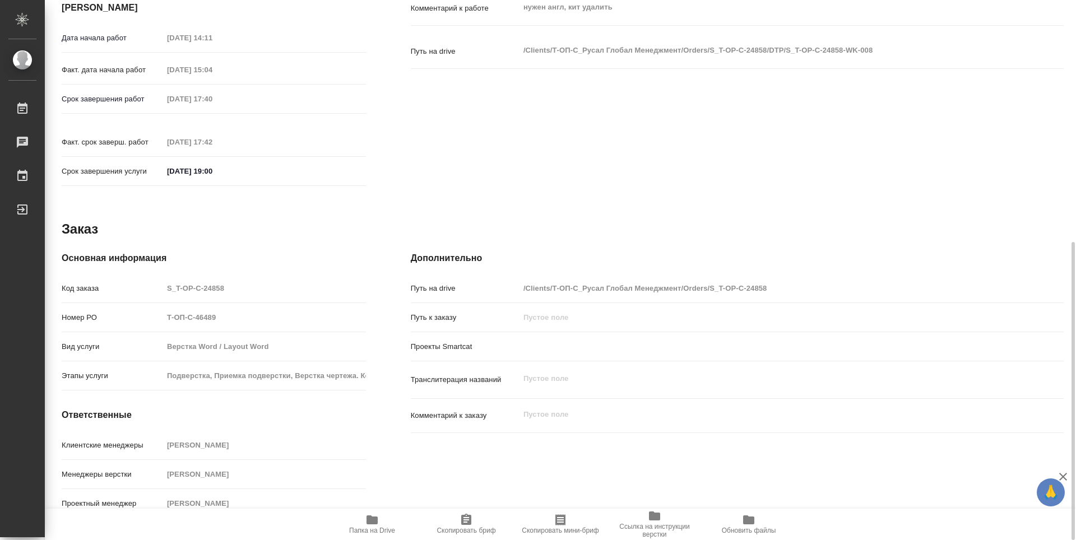
type textarea "x"
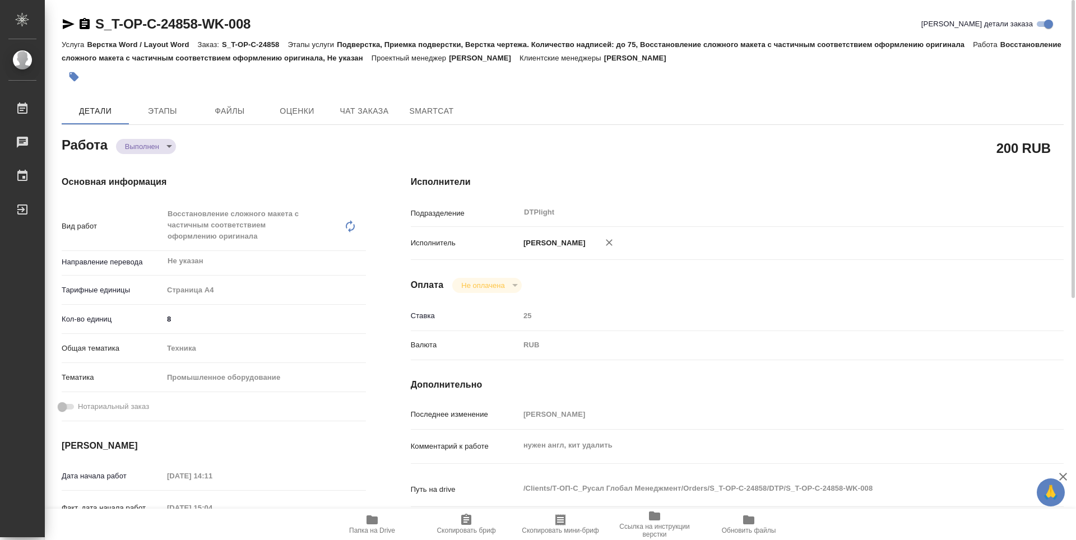
click at [82, 27] on icon "button" at bounding box center [85, 23] width 10 height 11
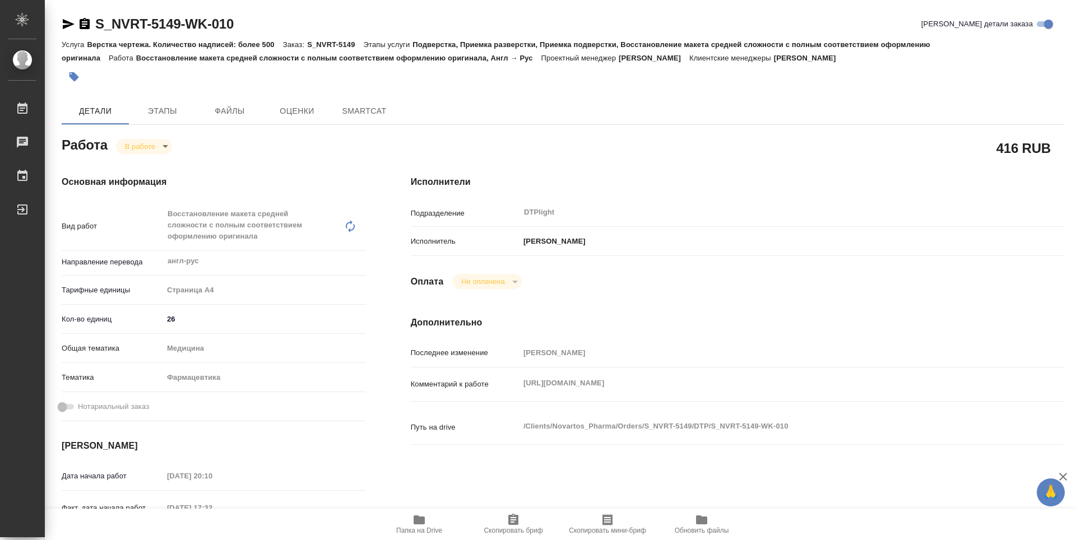
type textarea "x"
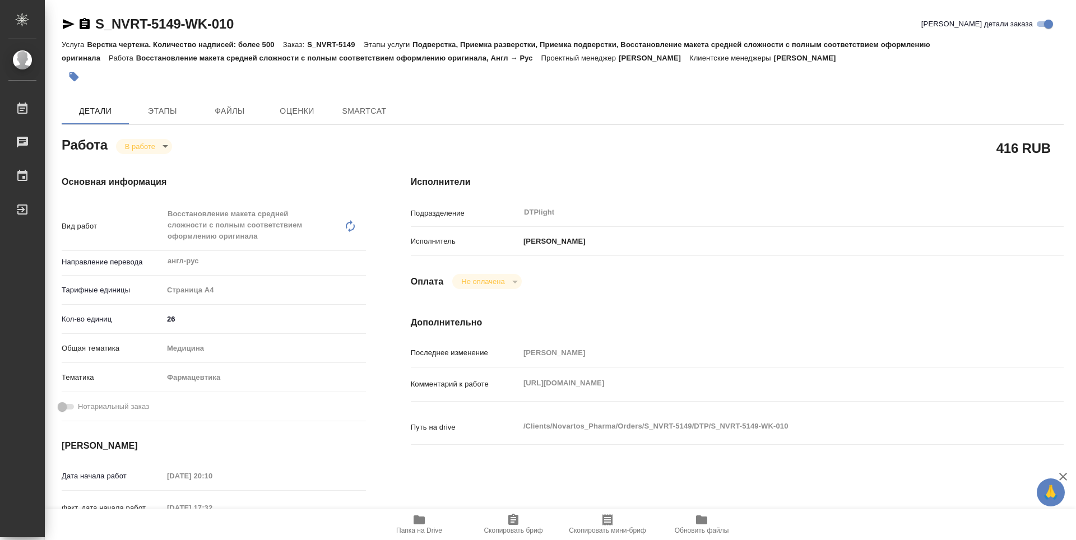
type textarea "x"
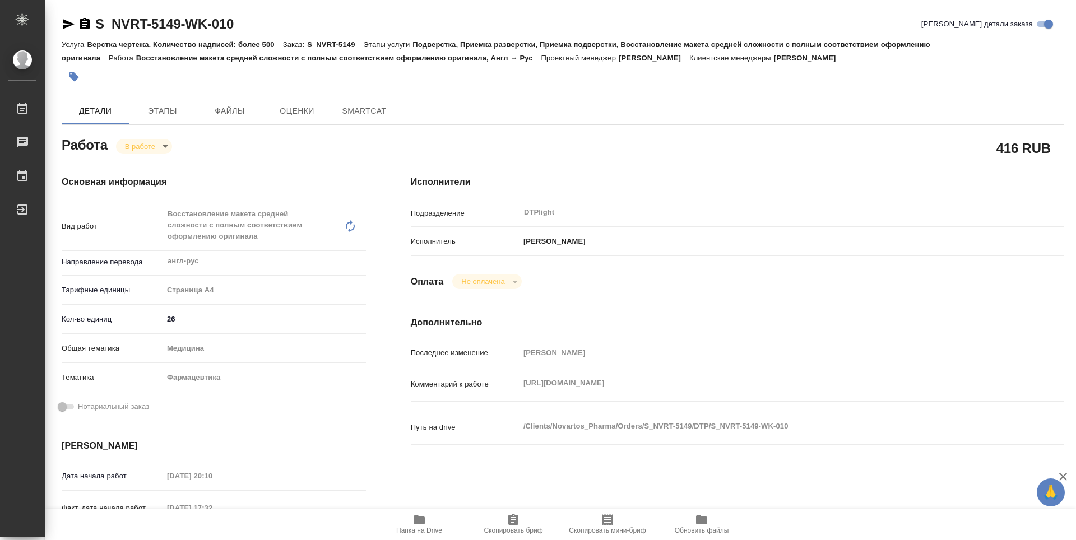
type textarea "x"
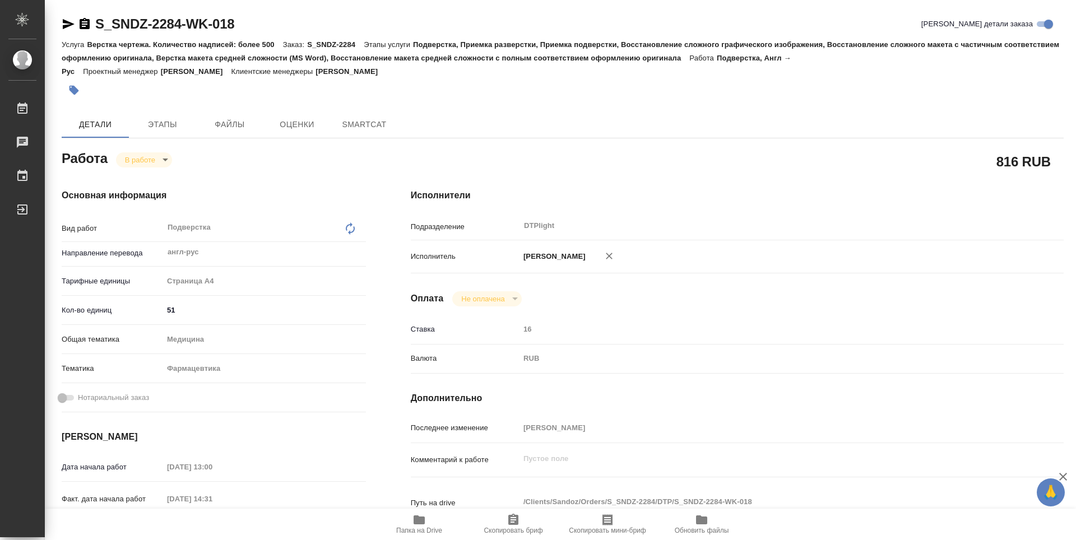
type textarea "x"
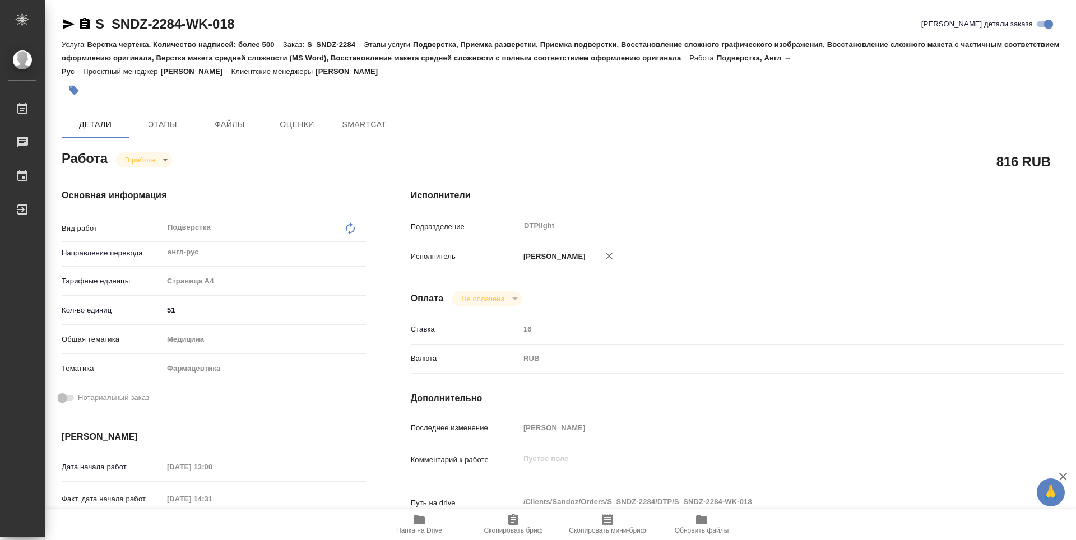
type textarea "x"
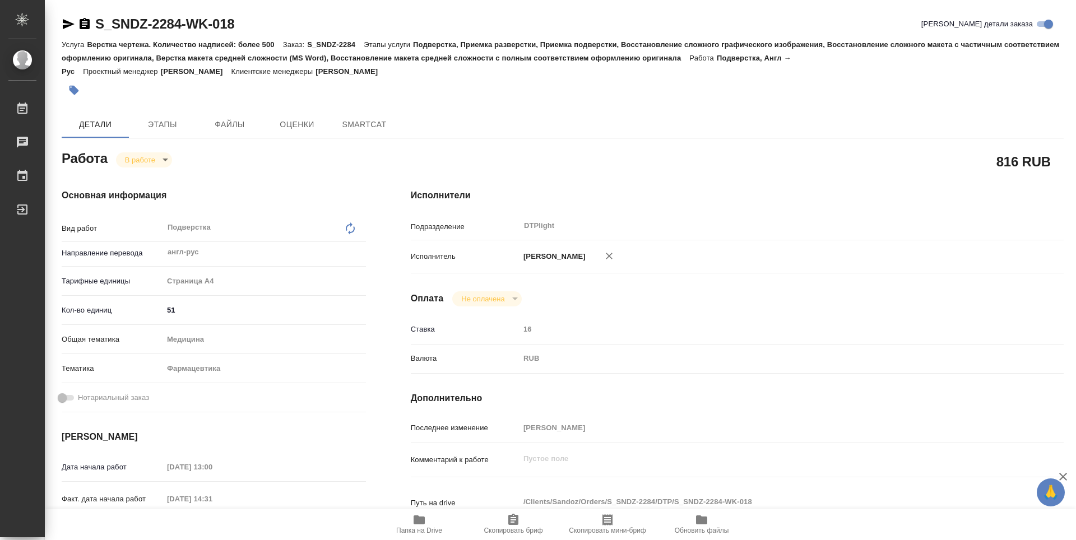
type textarea "x"
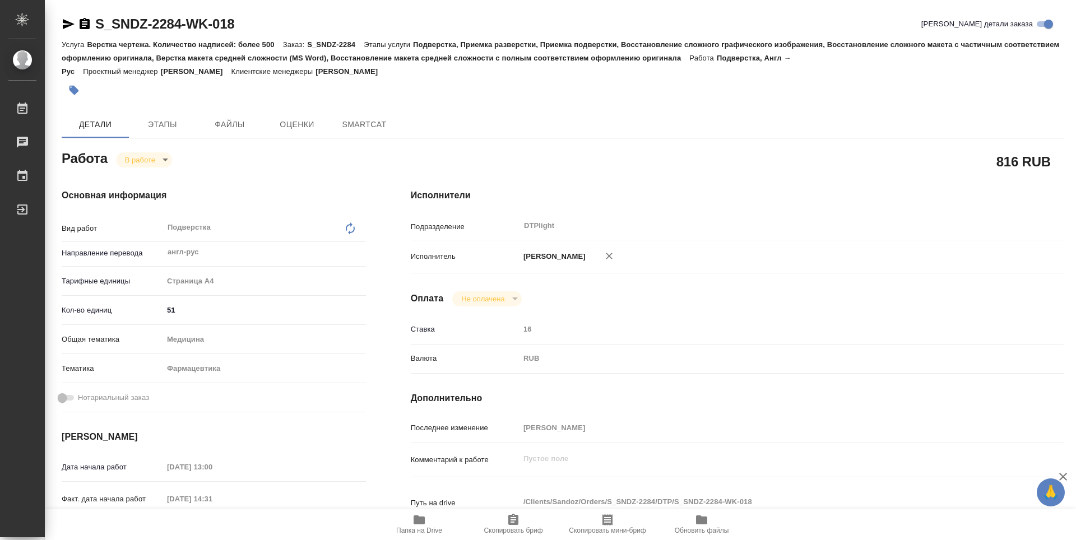
type textarea "x"
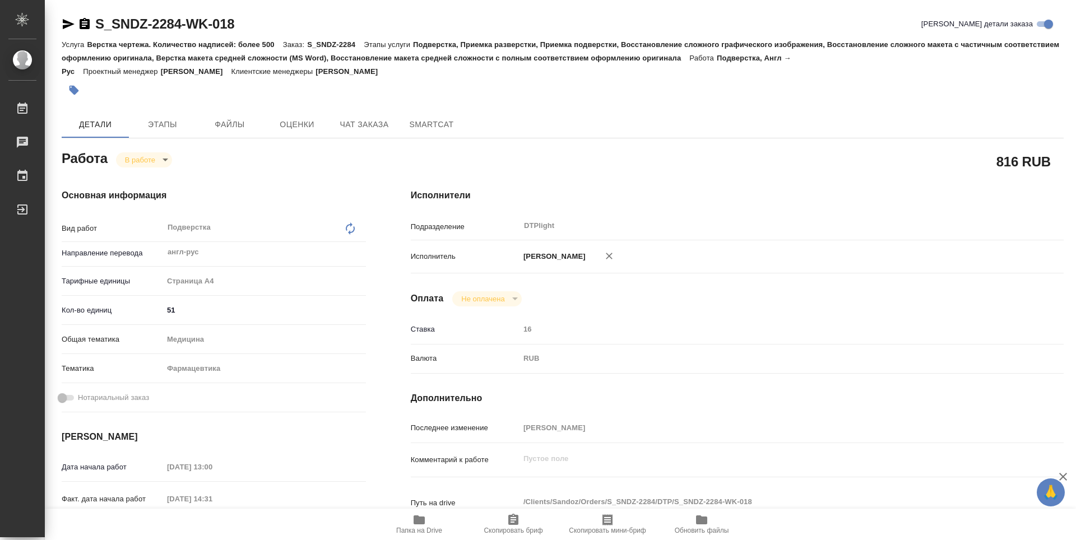
click at [418, 521] on icon "button" at bounding box center [419, 520] width 11 height 9
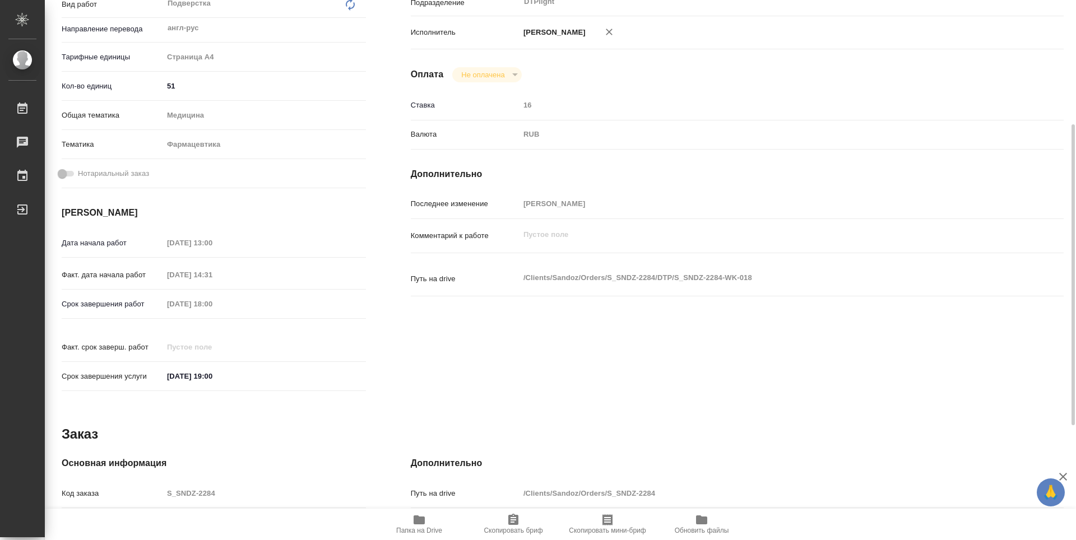
type textarea "x"
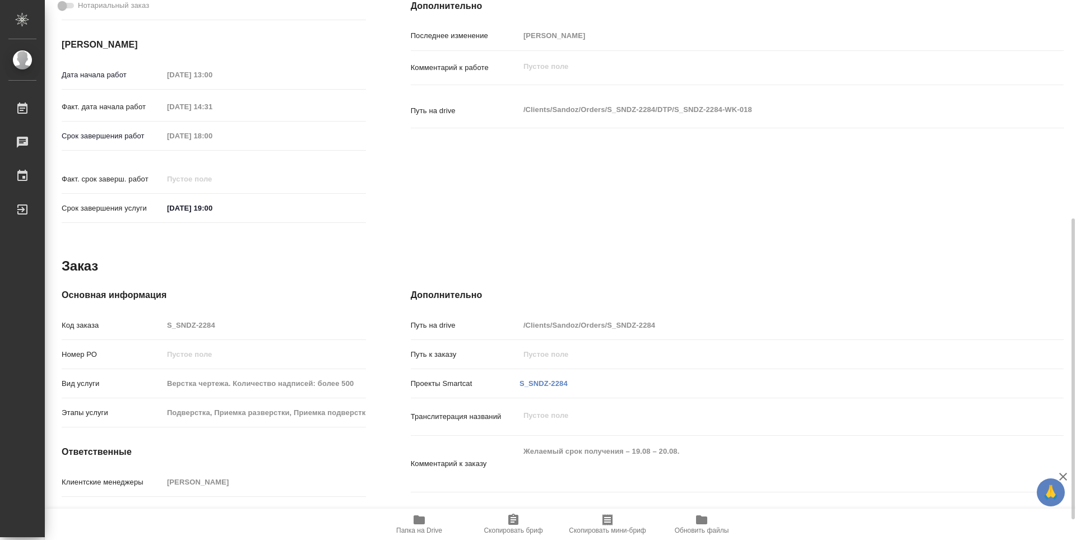
scroll to position [429, 0]
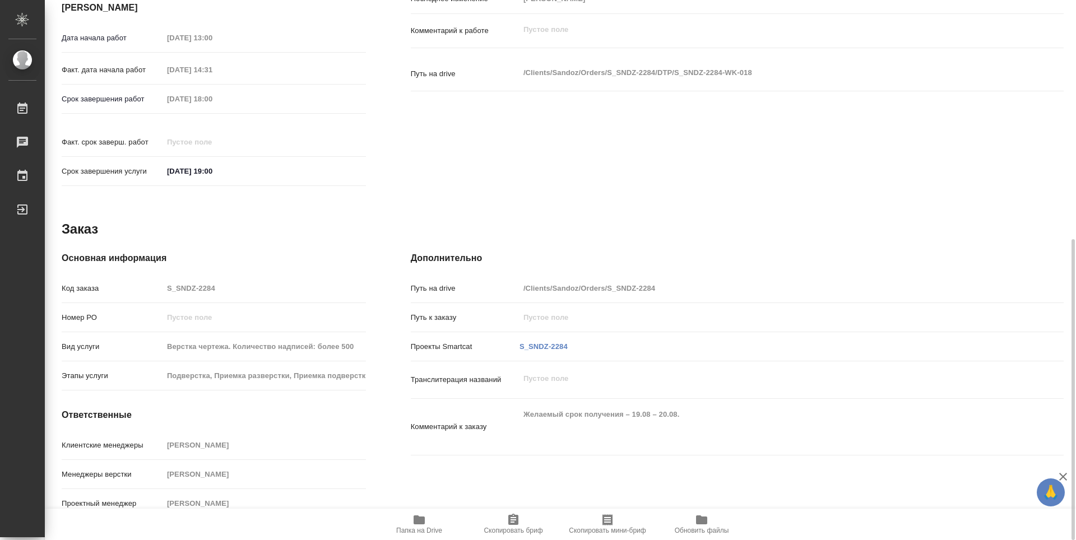
type textarea "x"
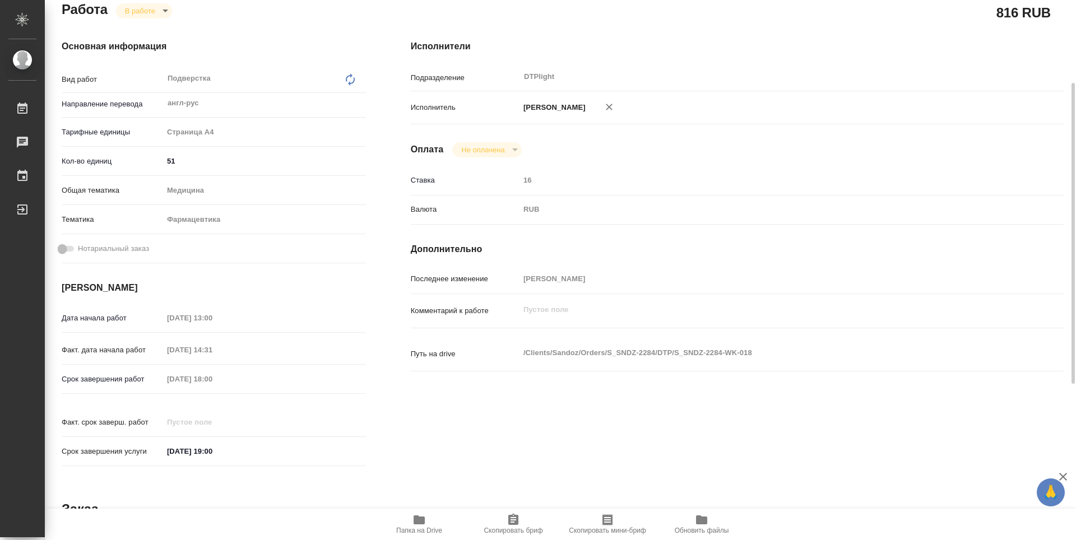
scroll to position [0, 0]
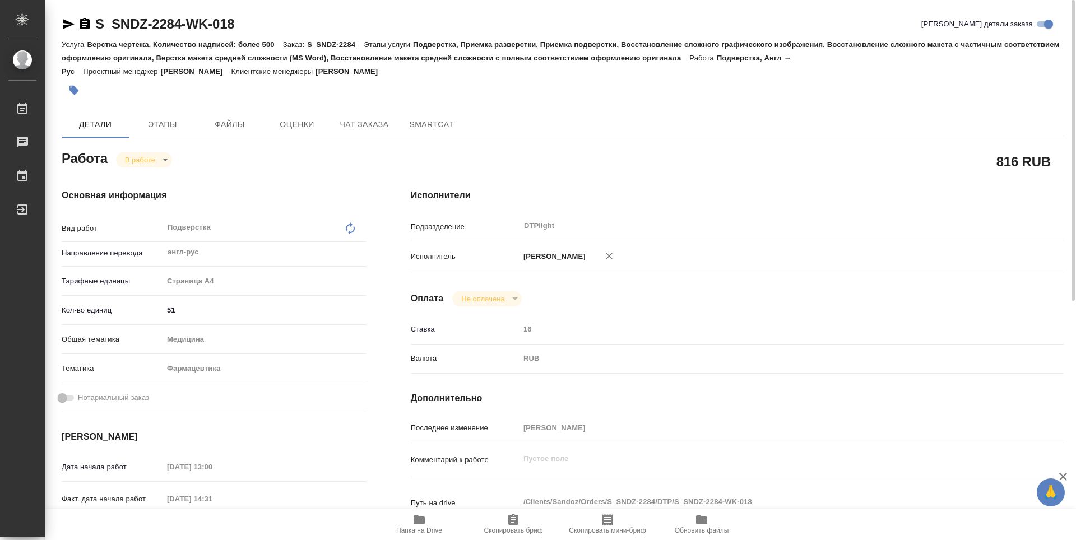
click at [166, 157] on body "🙏 .cls-1 fill:#fff; AWATERA Guselnikov Roman Работы 0 Чаты График Выйти S_SNDZ-…" at bounding box center [538, 270] width 1076 height 540
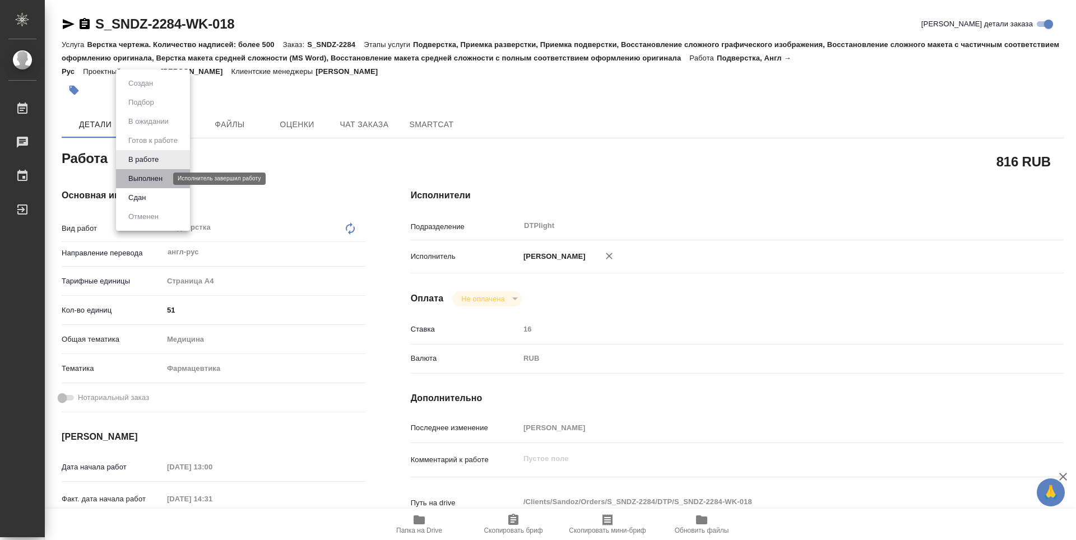
click at [157, 178] on button "Выполнен" at bounding box center [145, 179] width 41 height 12
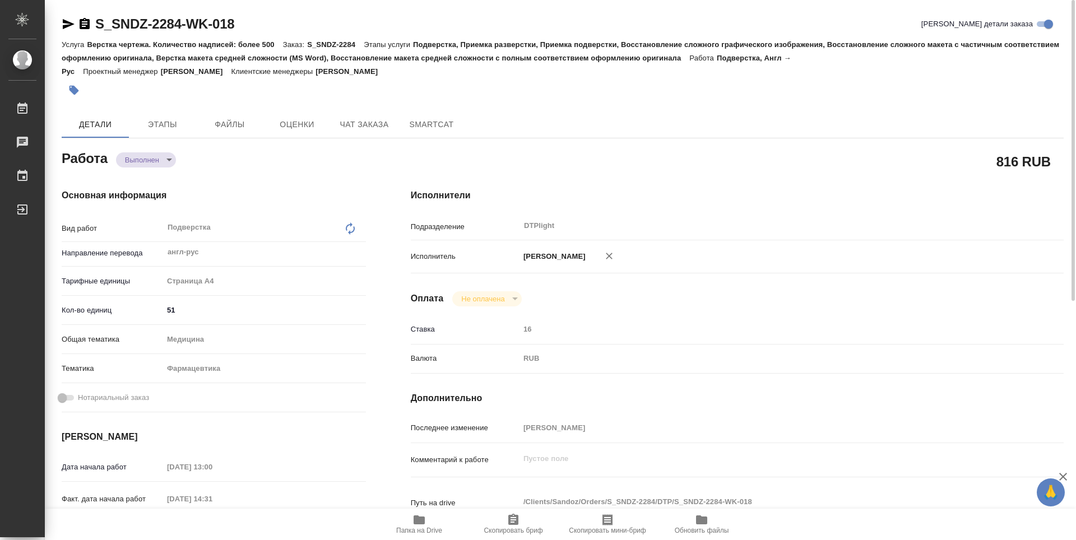
type textarea "x"
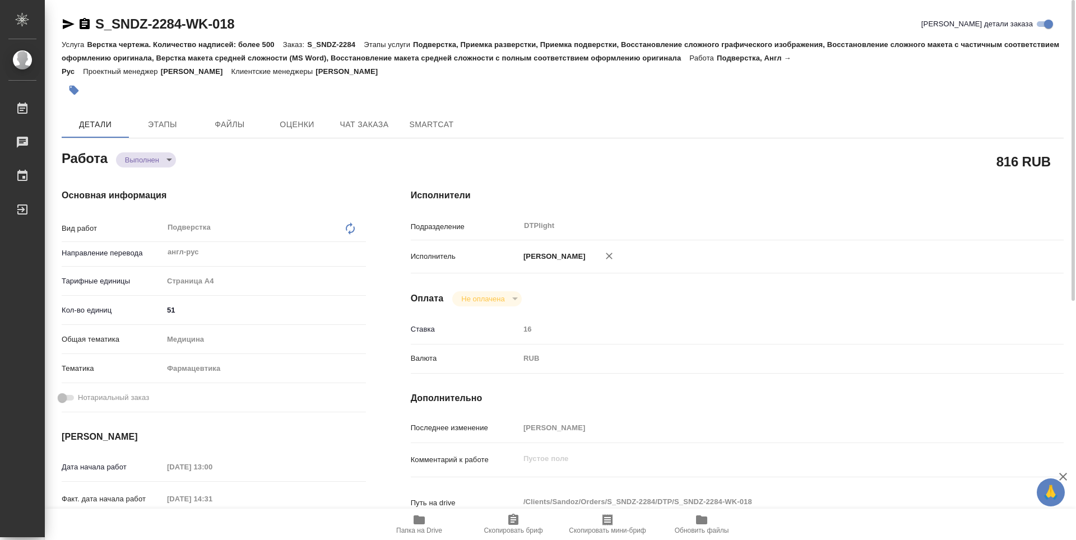
type textarea "x"
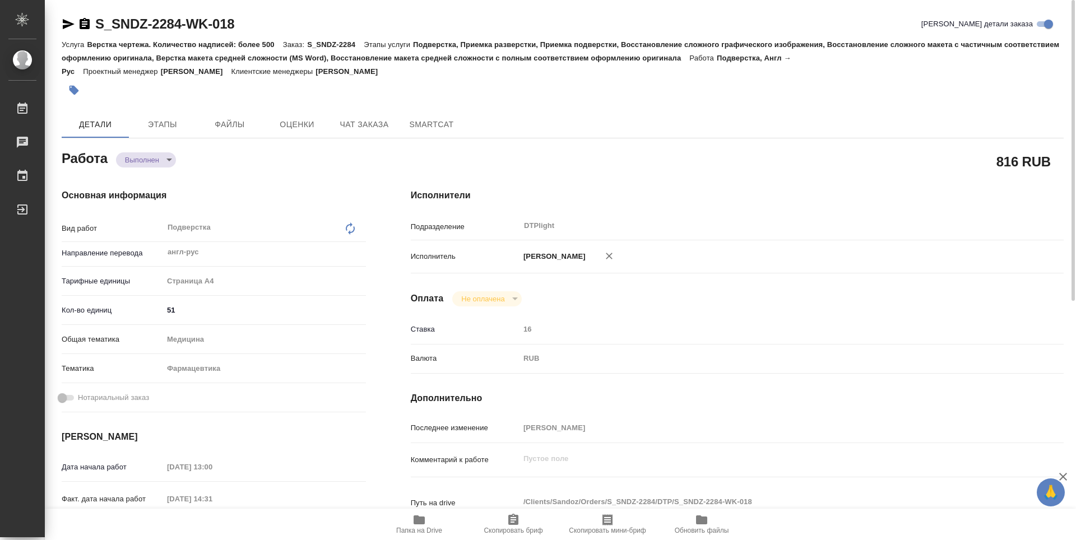
type textarea "x"
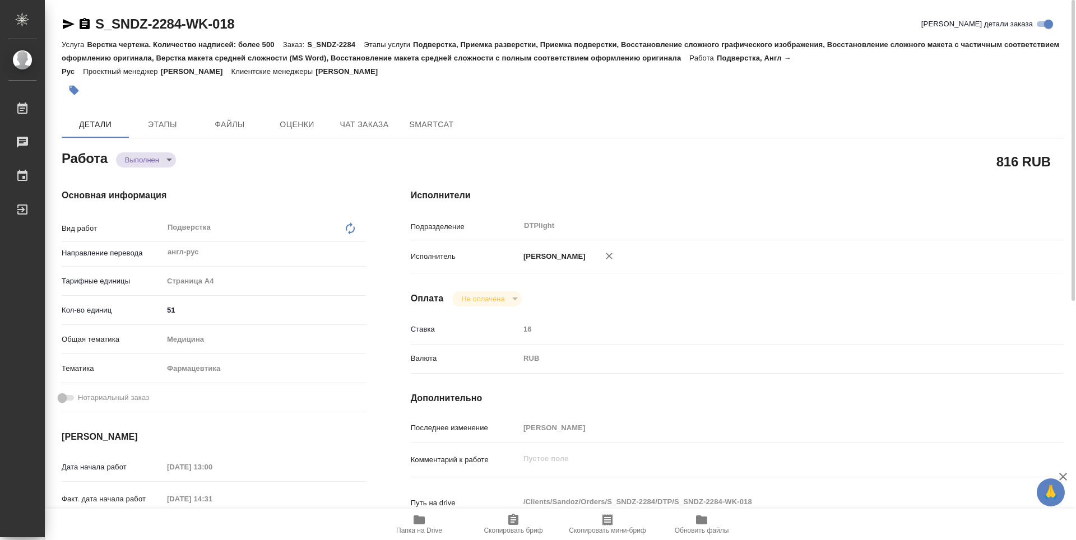
click at [87, 28] on icon "button" at bounding box center [85, 23] width 10 height 11
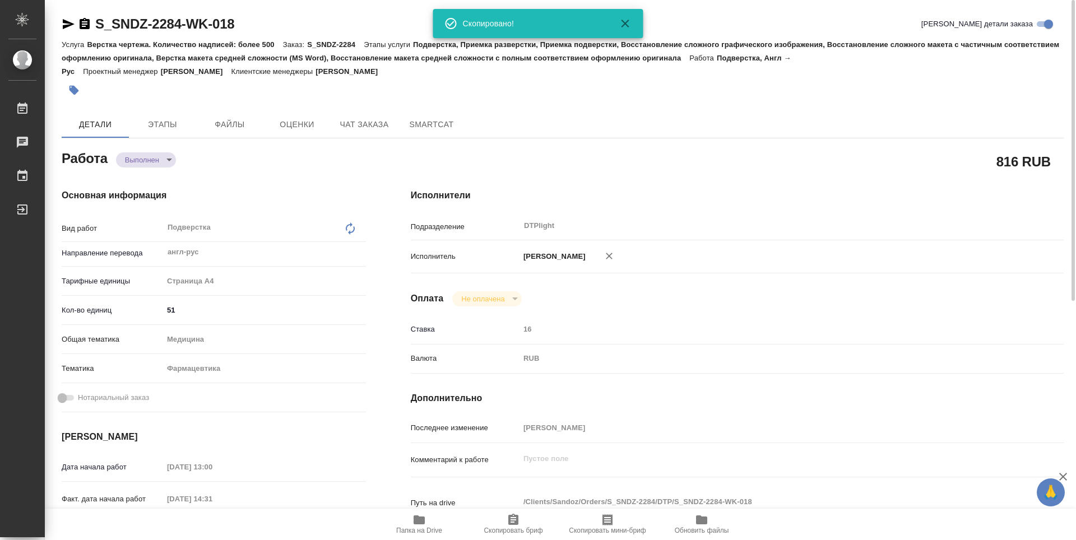
type textarea "x"
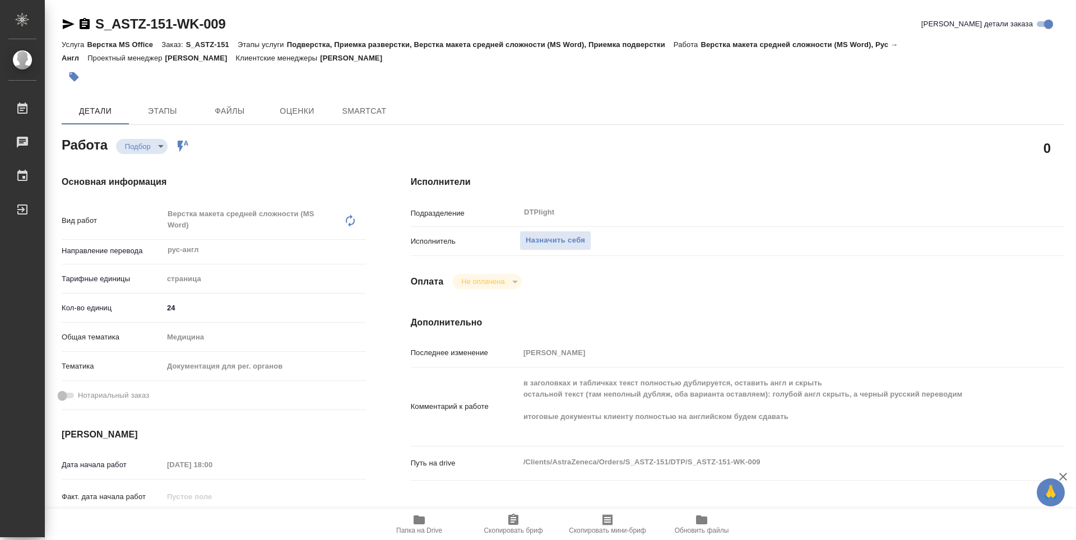
type textarea "x"
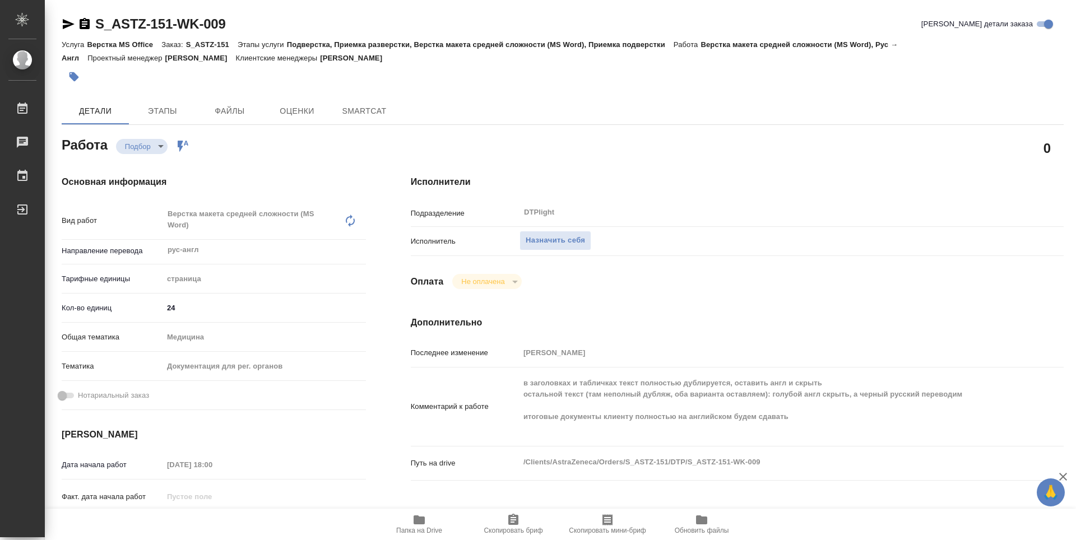
type textarea "x"
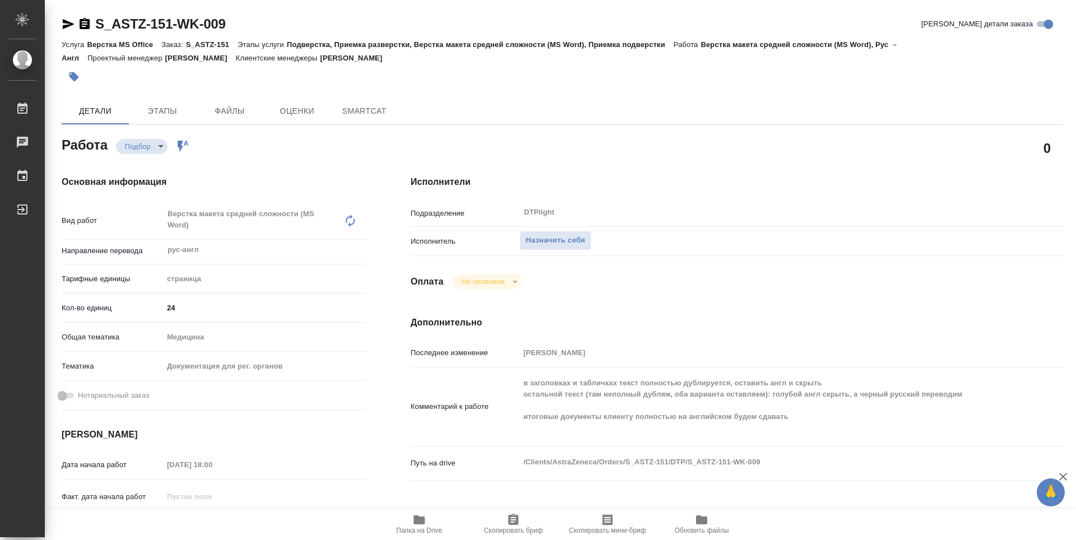
type textarea "x"
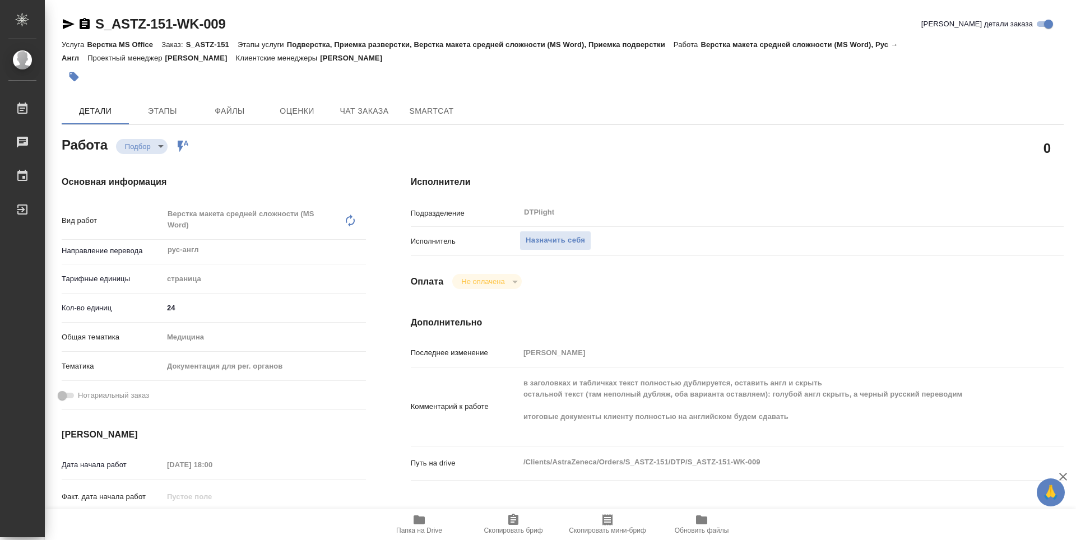
type textarea "x"
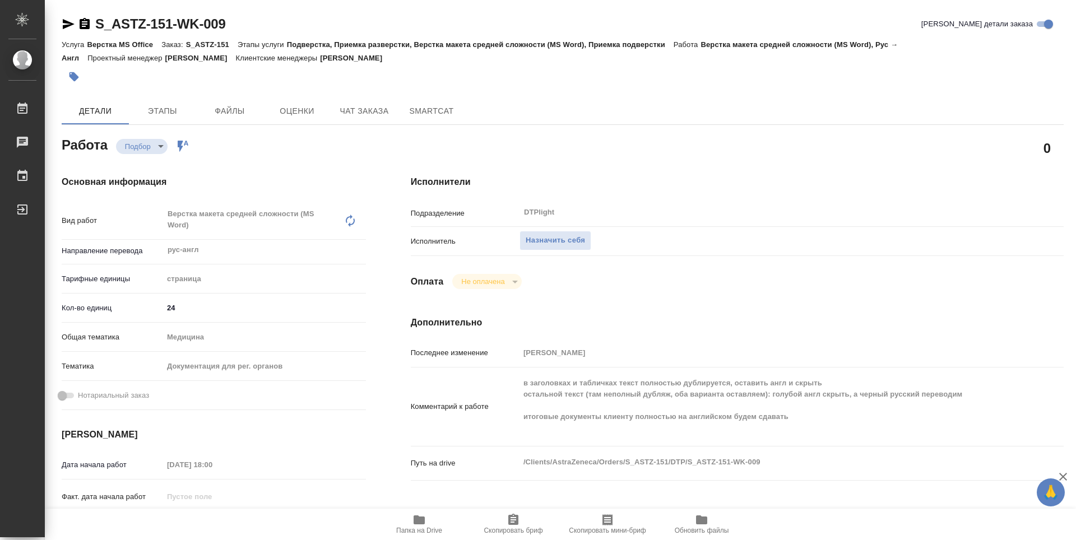
type textarea "x"
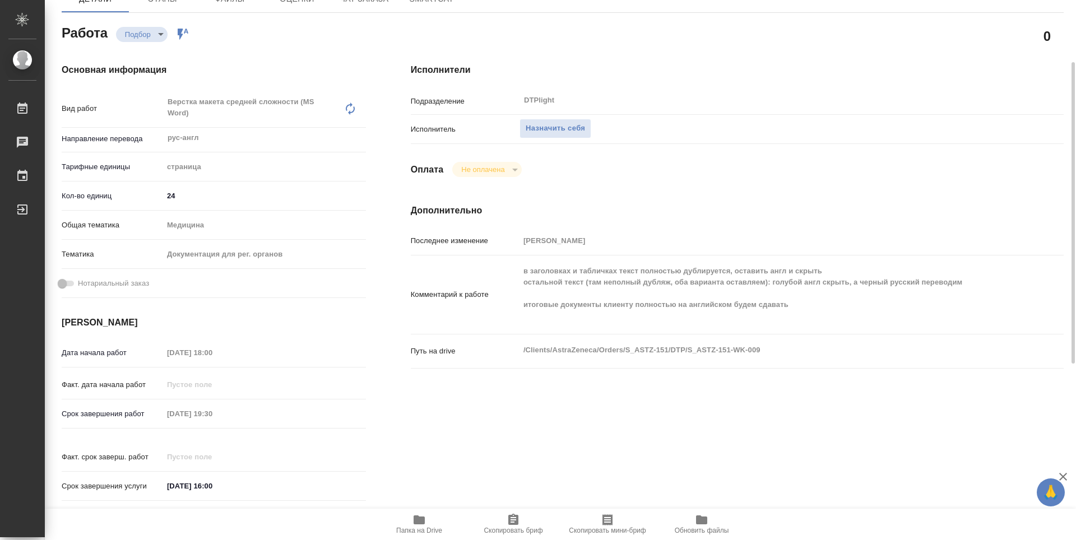
scroll to position [56, 0]
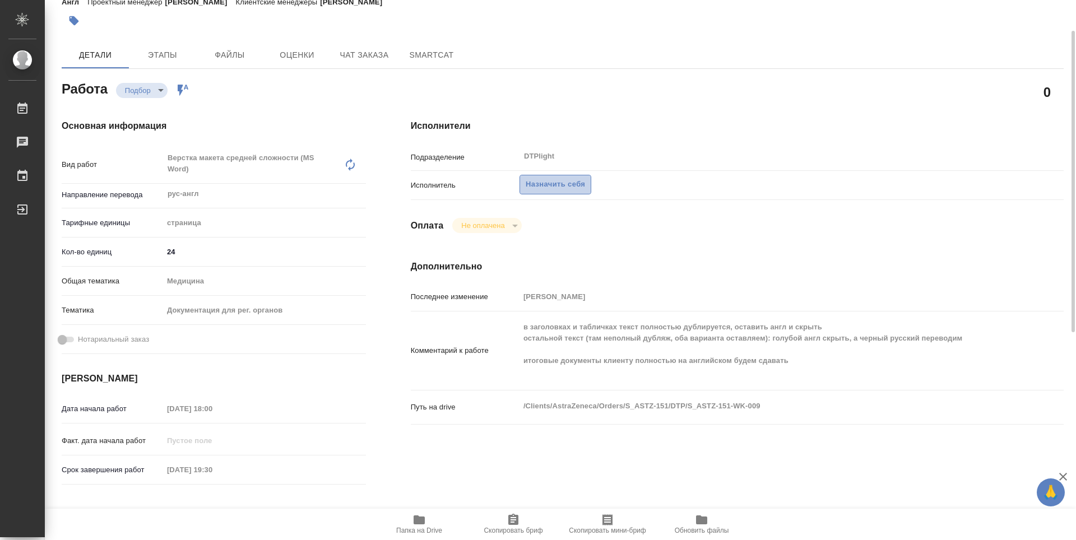
click at [567, 190] on span "Назначить себя" at bounding box center [555, 184] width 59 height 13
type textarea "x"
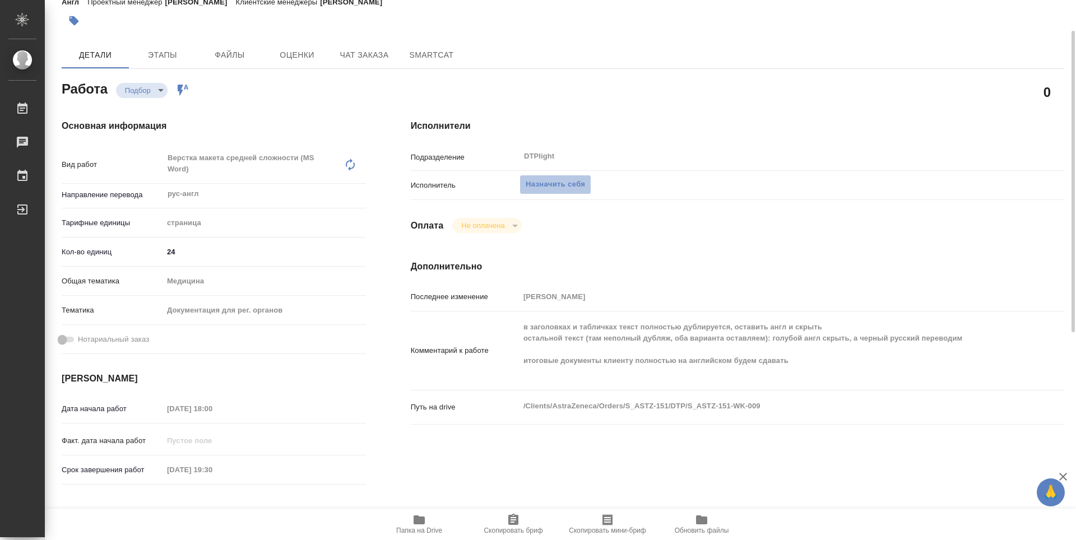
type textarea "x"
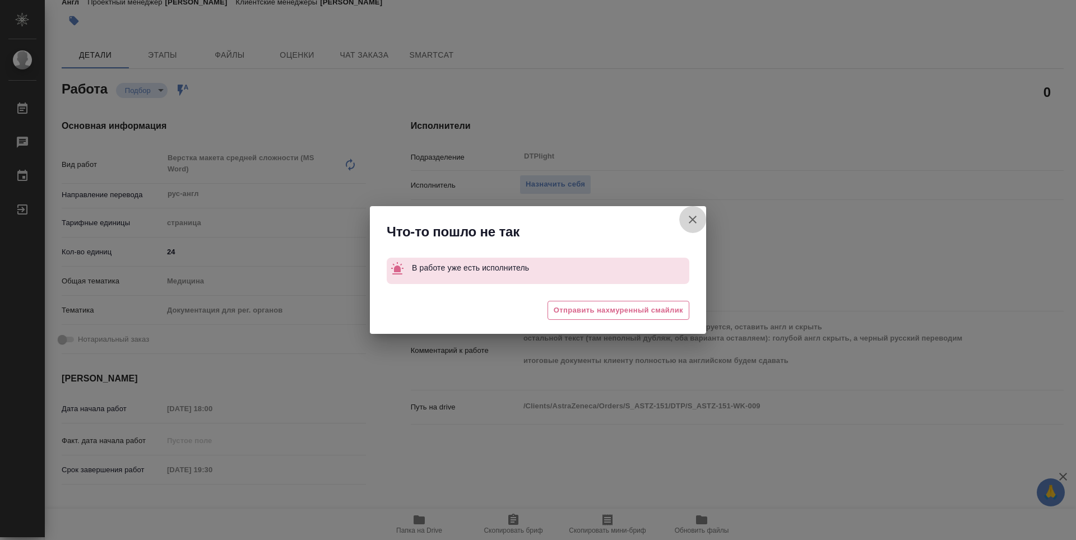
click at [691, 220] on icon "button" at bounding box center [692, 219] width 13 height 13
type textarea "x"
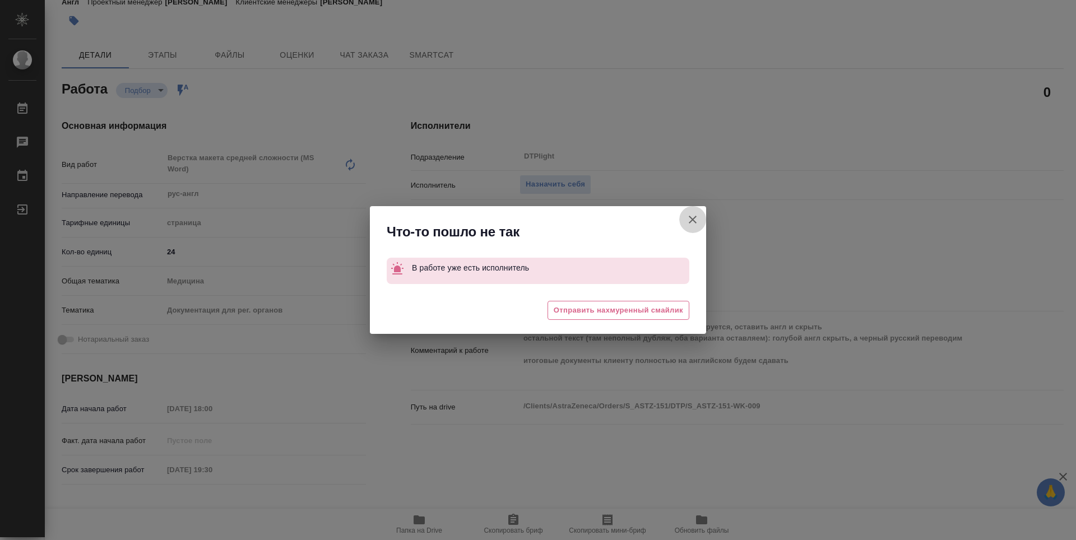
type textarea "x"
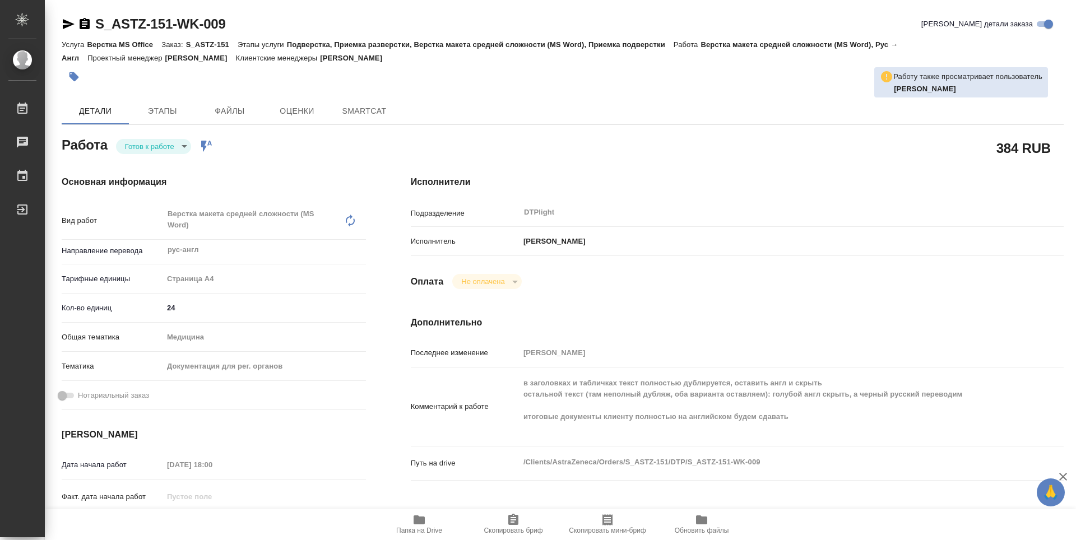
type textarea "x"
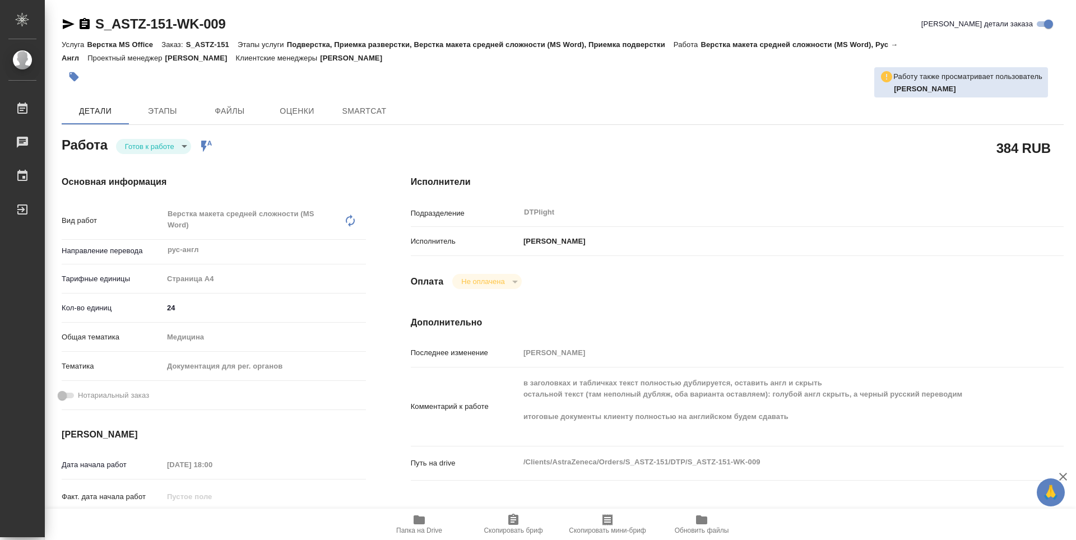
type textarea "x"
